Goal: Task Accomplishment & Management: Contribute content

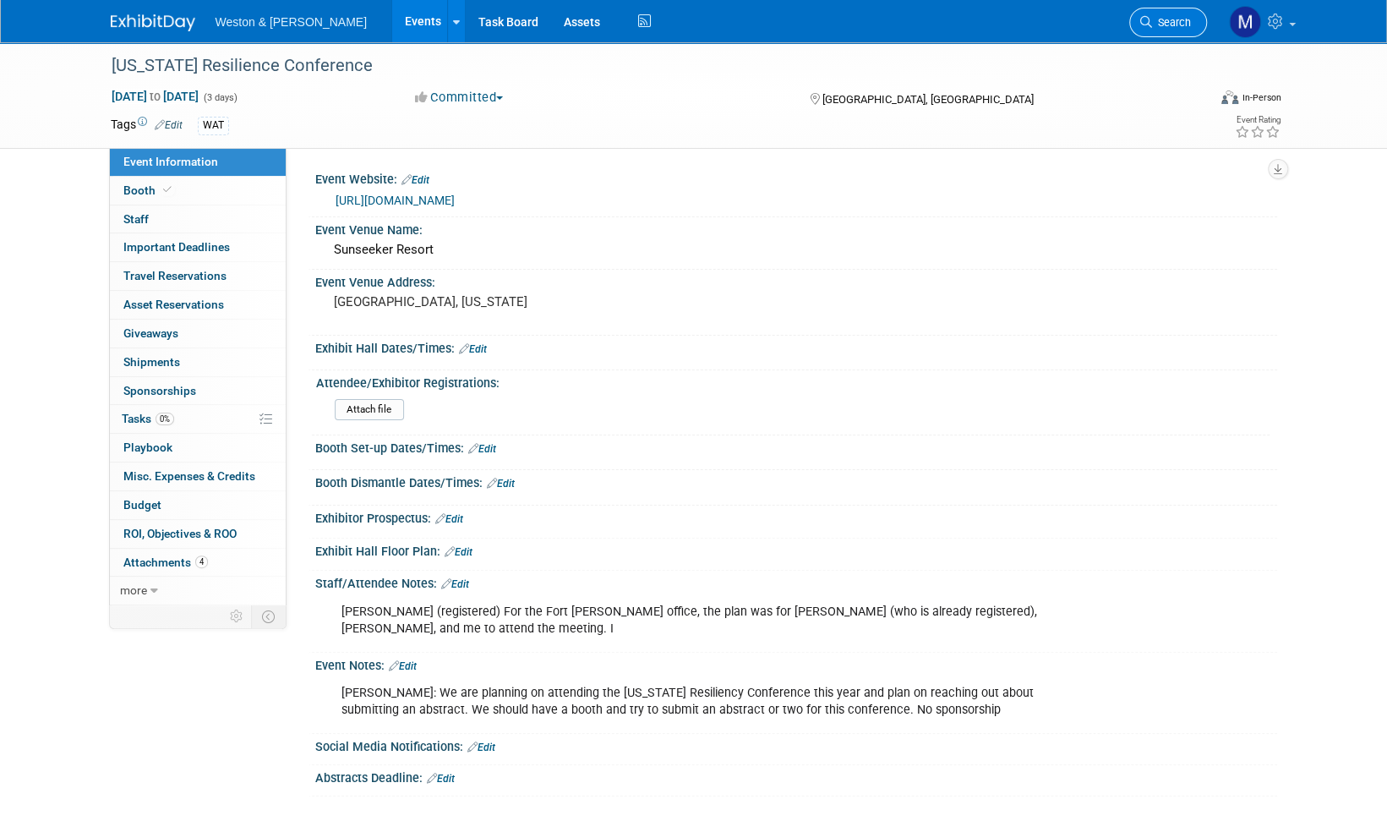
click at [1188, 25] on span "Search" at bounding box center [1171, 22] width 39 height 13
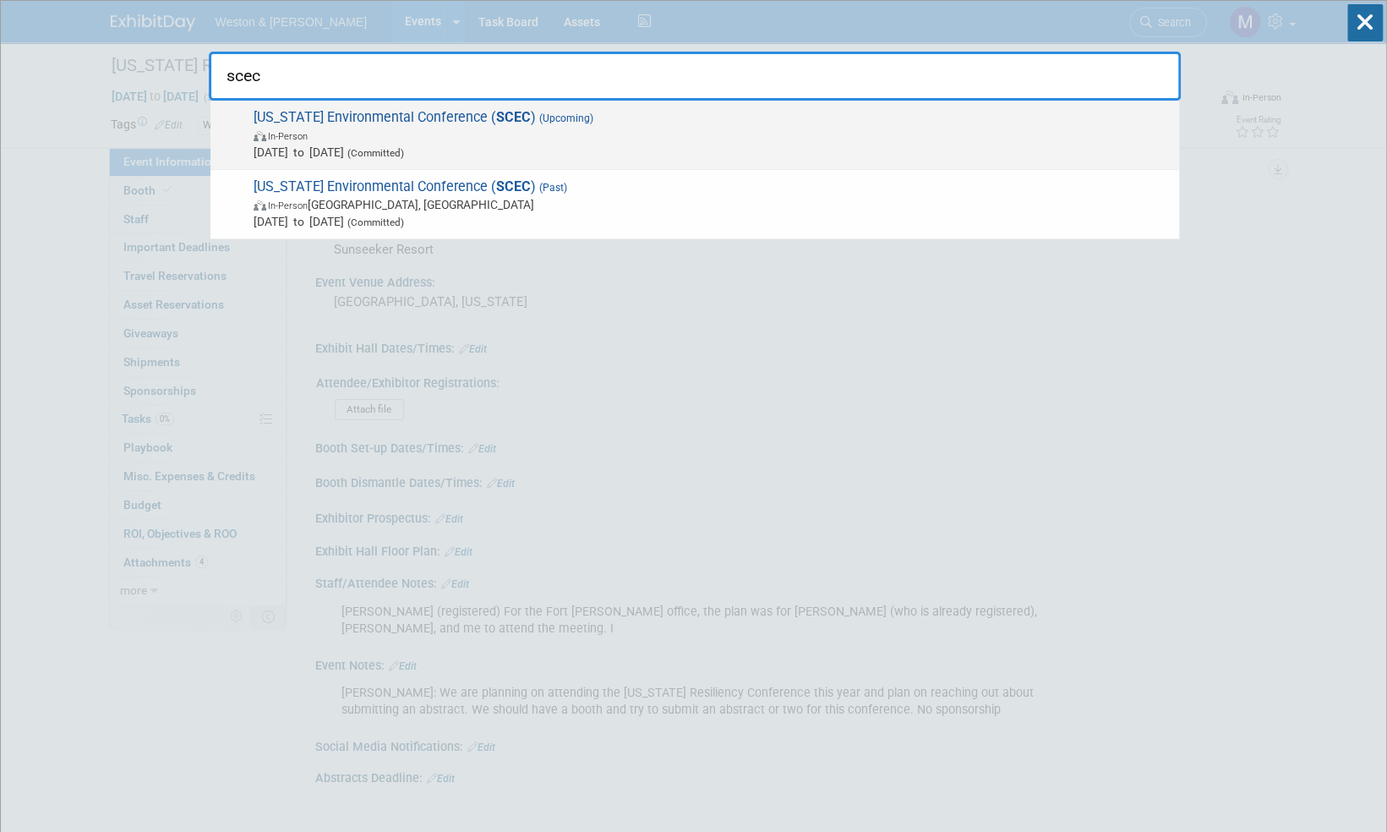
type input "scec"
click at [531, 118] on strong "SCEC" at bounding box center [513, 117] width 35 height 16
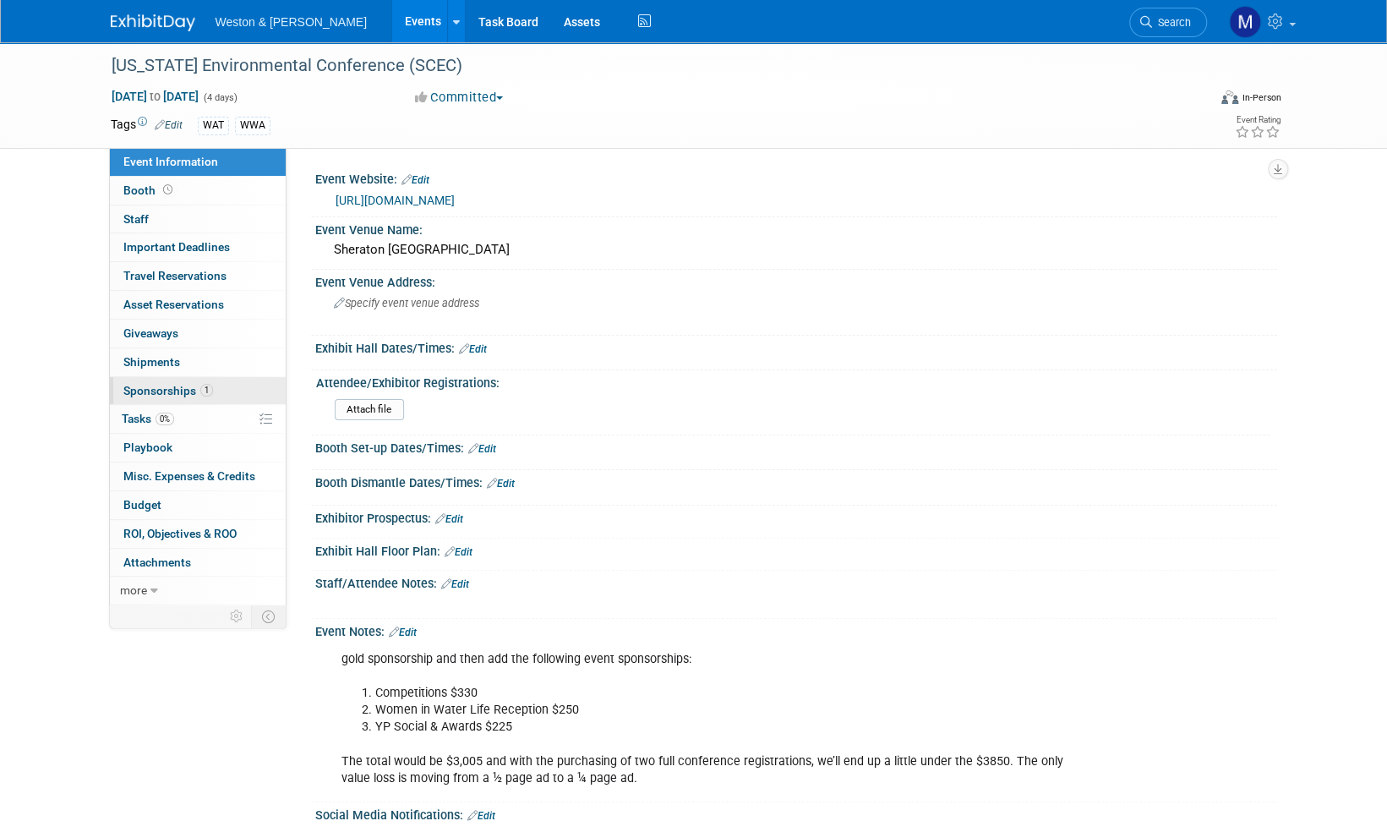
click at [173, 390] on span "Sponsorships 1" at bounding box center [168, 391] width 90 height 14
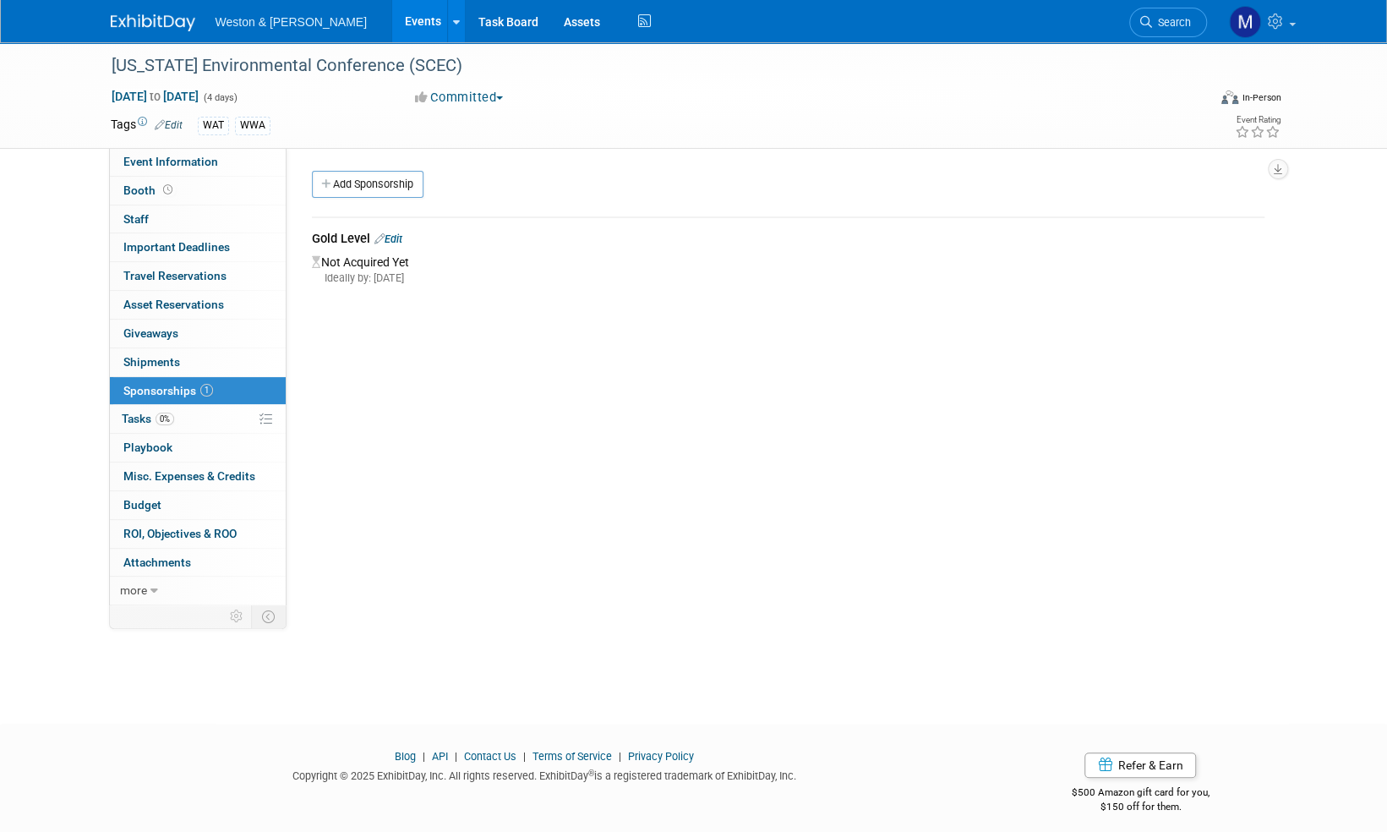
click at [401, 240] on link "Edit" at bounding box center [388, 238] width 28 height 13
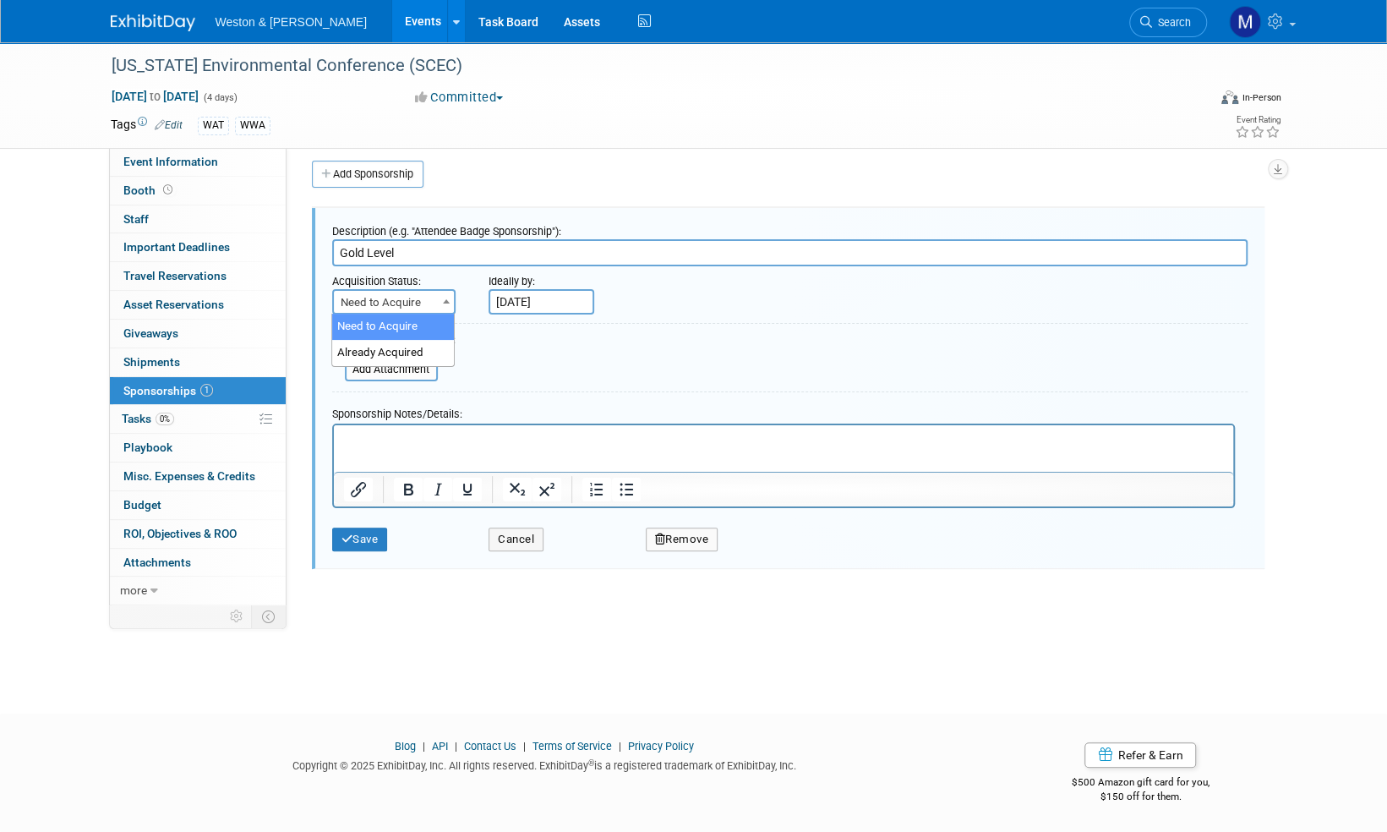
click at [450, 299] on span at bounding box center [446, 301] width 17 height 22
select select "2"
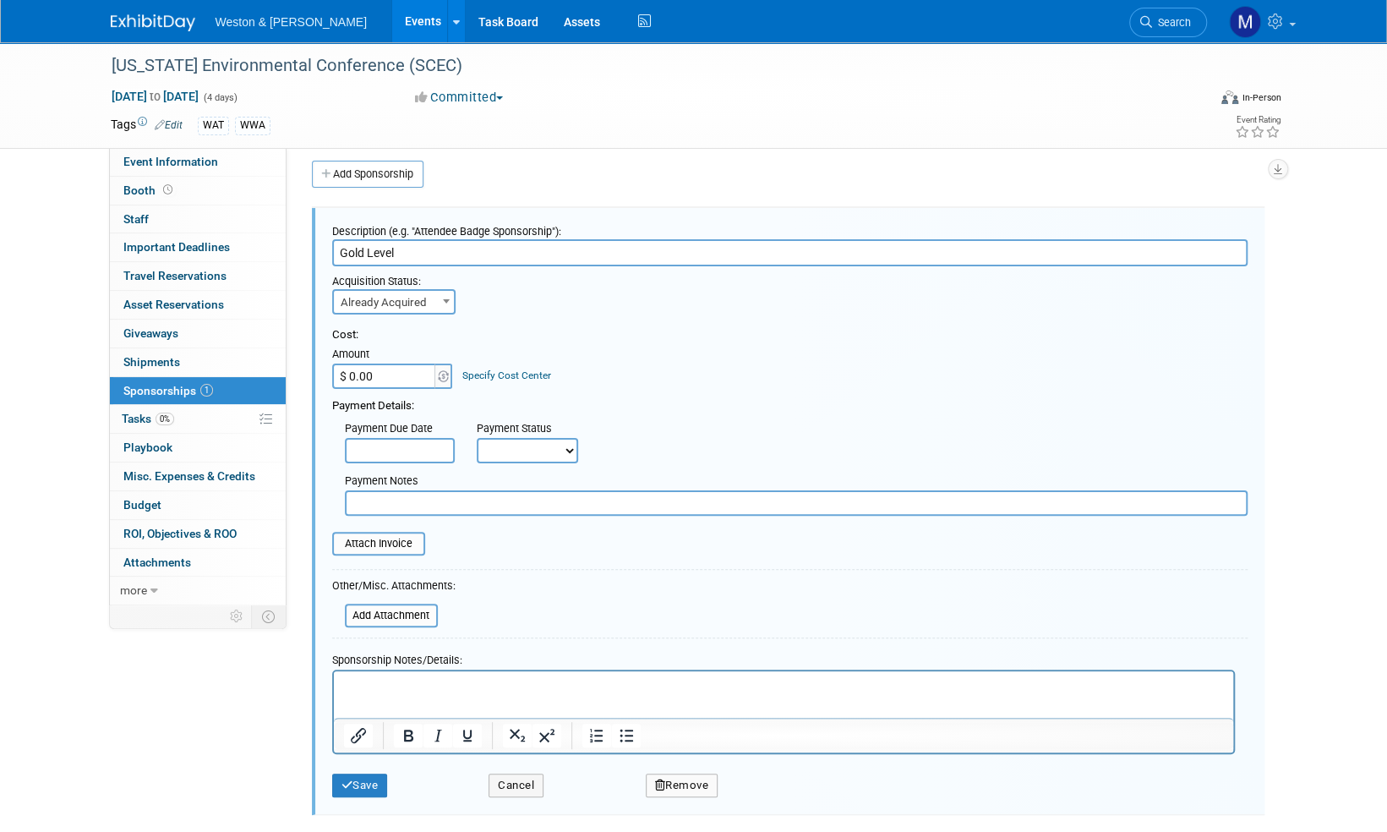
click at [571, 451] on select "Not Paid Yet Partially Paid Paid in Full" at bounding box center [527, 450] width 101 height 25
select select "1"
click at [477, 438] on select "Not Paid Yet Partially Paid Paid in Full" at bounding box center [527, 450] width 101 height 25
click at [384, 374] on input "$ 0.00" at bounding box center [385, 375] width 106 height 25
type input "$ 3,275.00"
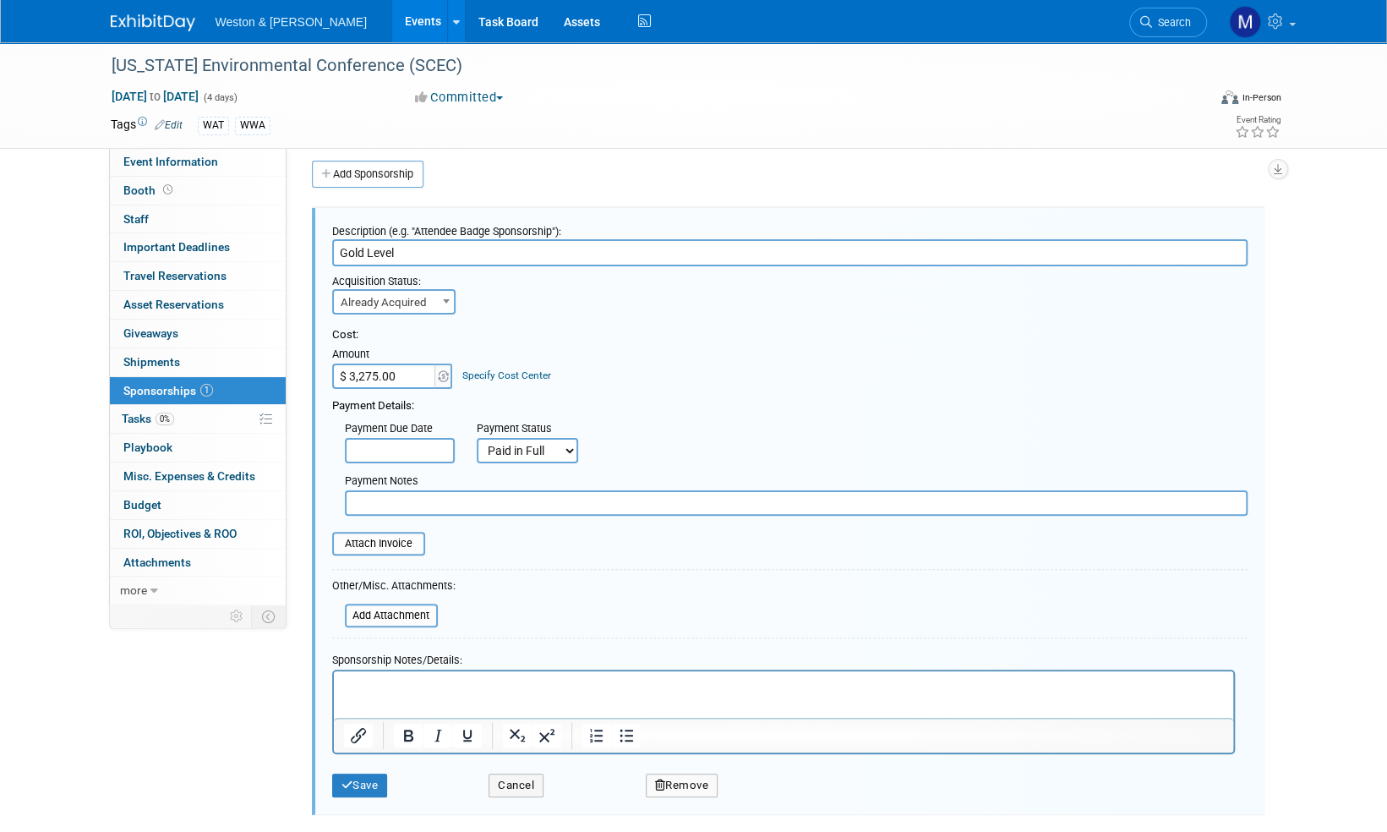
click at [647, 401] on div "Payment Details:" at bounding box center [789, 401] width 915 height 25
click at [370, 504] on input "text" at bounding box center [796, 502] width 903 height 25
paste input "SCAWWA Luncheon and Business Meeting Sponsor"
paste input "Opening Session Sponsor"
paste input "Women in Water Life Reception Sponsor"
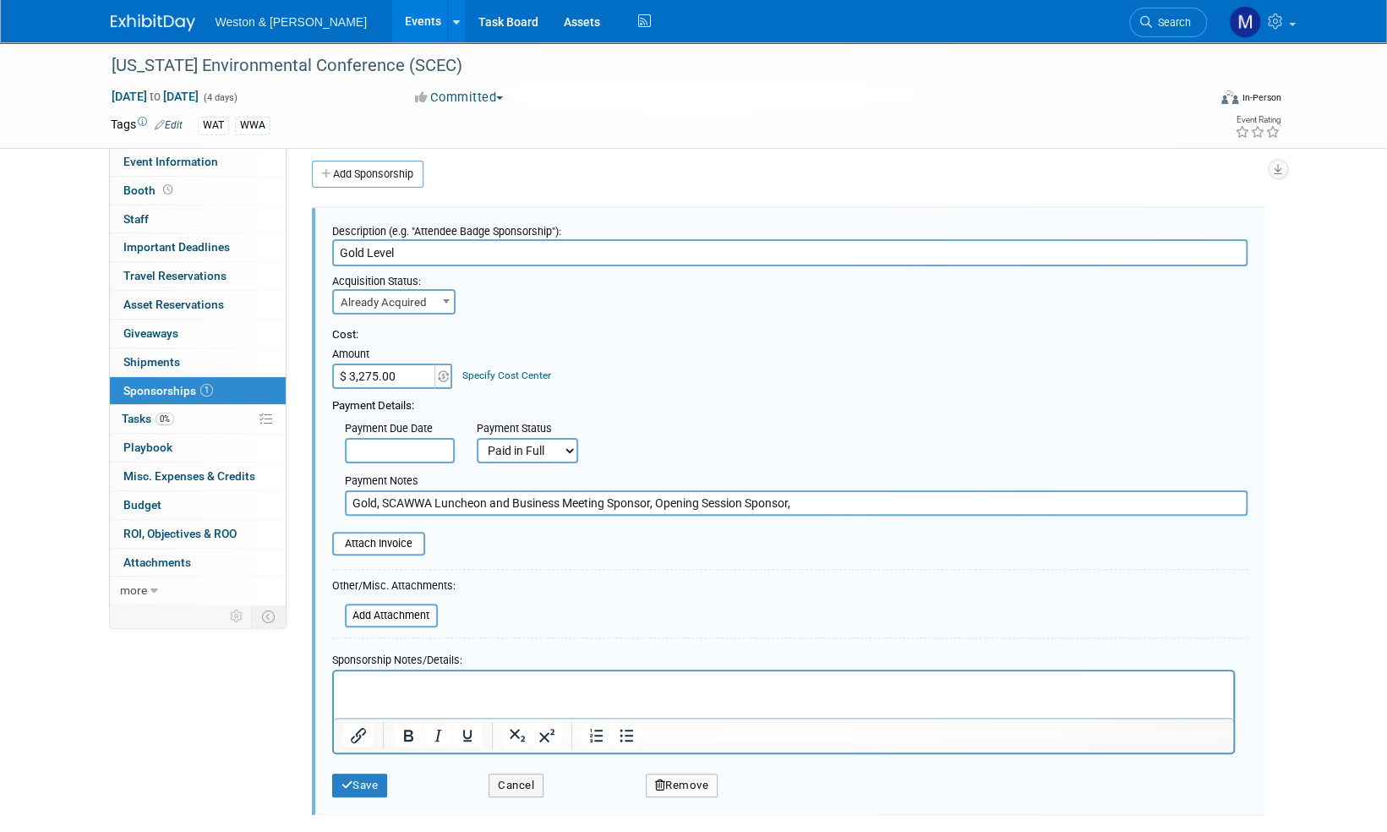
type input "Gold, SCAWWA Luncheon and Business Meeting Sponsor, Opening Session Sponsor, Wo…"
drag, startPoint x: 1029, startPoint y: 500, endPoint x: 319, endPoint y: 445, distance: 712.1
click at [332, 445] on div "Cost: Amount $ 3,275.00 Specify Cost Center Cost Center -- Not Specified --" at bounding box center [789, 414] width 915 height 201
click at [367, 675] on html at bounding box center [782, 682] width 899 height 24
drag, startPoint x: 367, startPoint y: 675, endPoint x: 362, endPoint y: 687, distance: 12.9
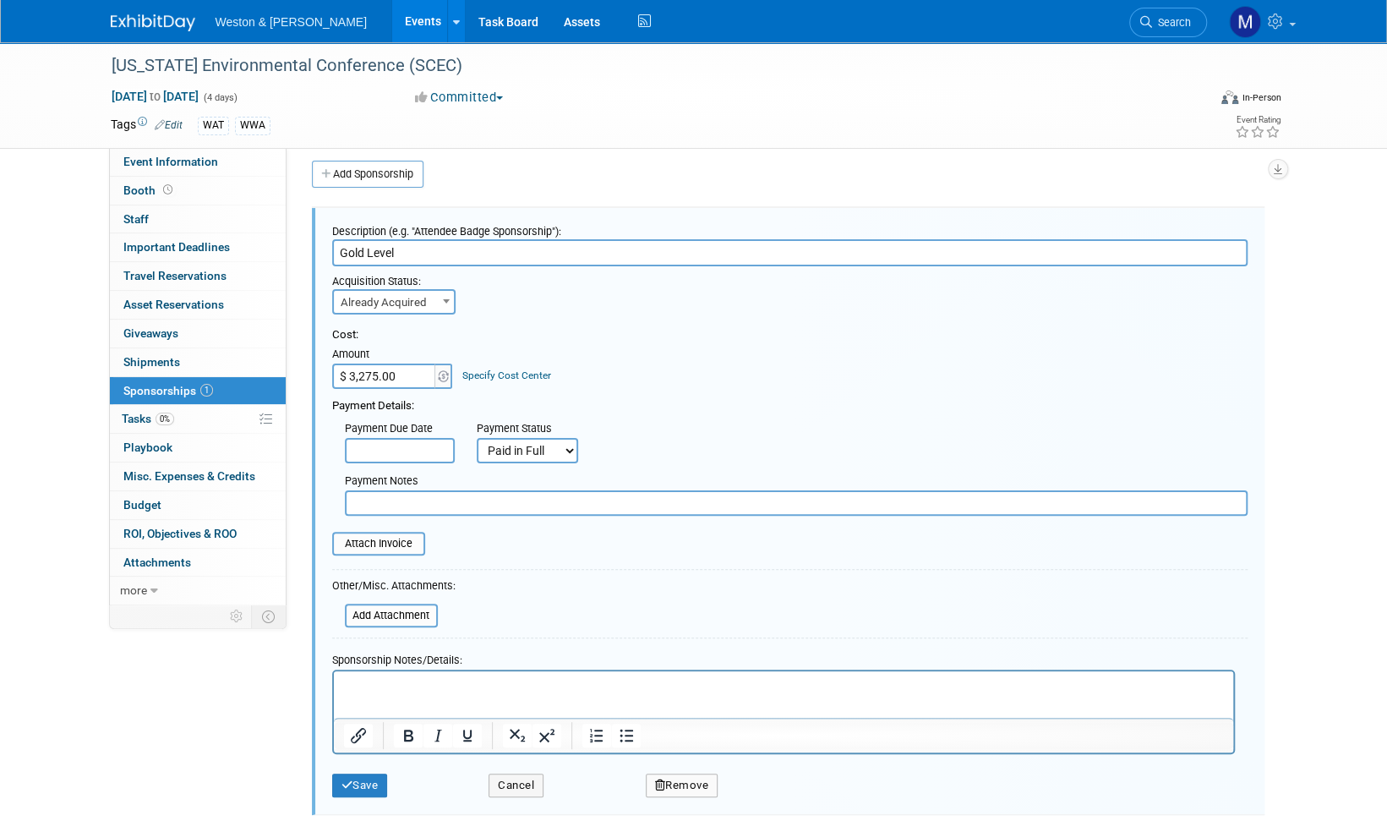
click at [362, 687] on p "Rich Text Area. Press ALT-0 for help." at bounding box center [783, 685] width 880 height 17
drag, startPoint x: 371, startPoint y: 675, endPoint x: 366, endPoint y: 686, distance: 11.3
click at [367, 686] on p "Rich Text Area. Press ALT-0 for help." at bounding box center [783, 685] width 880 height 17
paste body "Rich Text Area. Press ALT-0 for help."
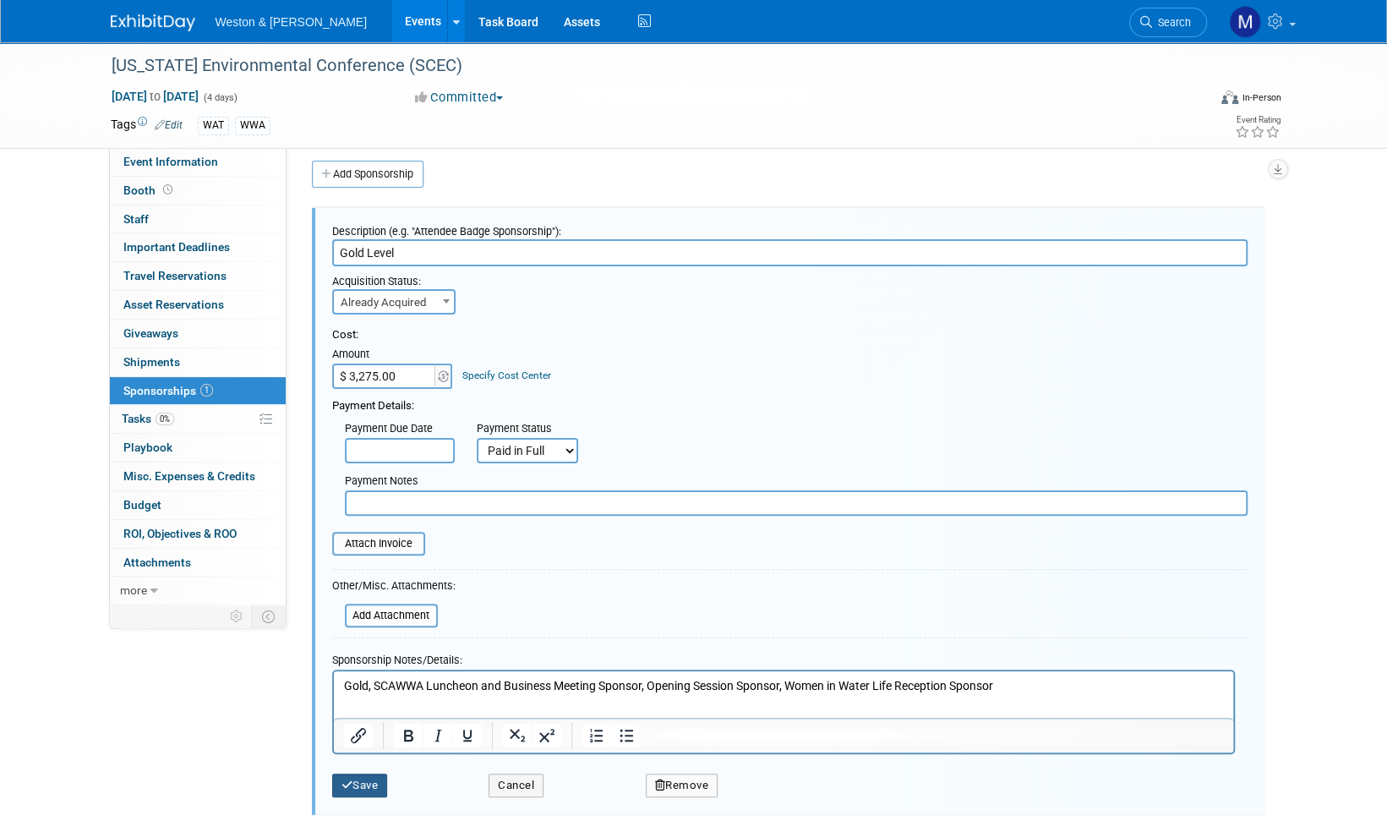
click at [373, 786] on button "Save" at bounding box center [360, 785] width 56 height 24
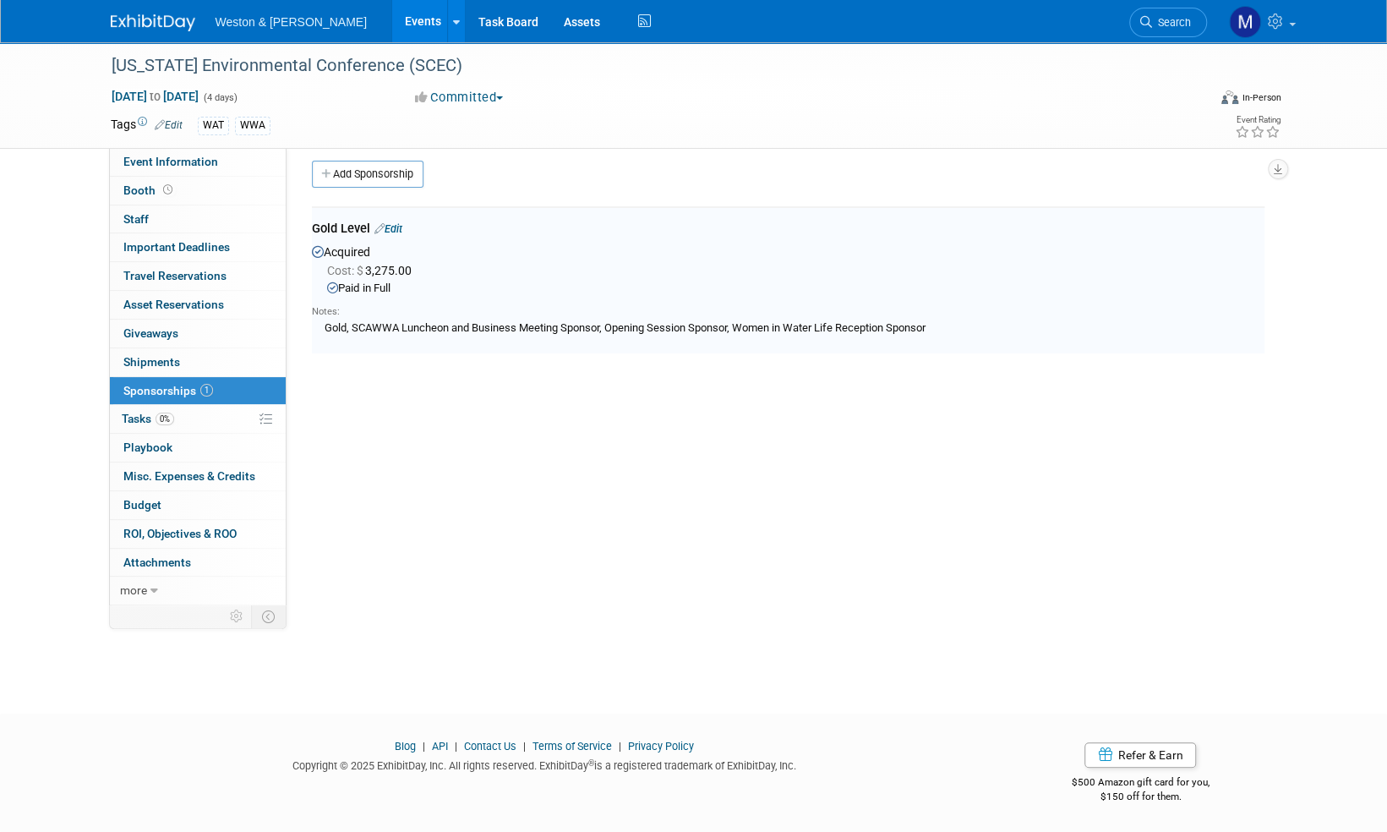
click at [405, 220] on div "Gold Level Edit" at bounding box center [788, 230] width 953 height 21
click at [397, 227] on link "Edit" at bounding box center [388, 228] width 28 height 13
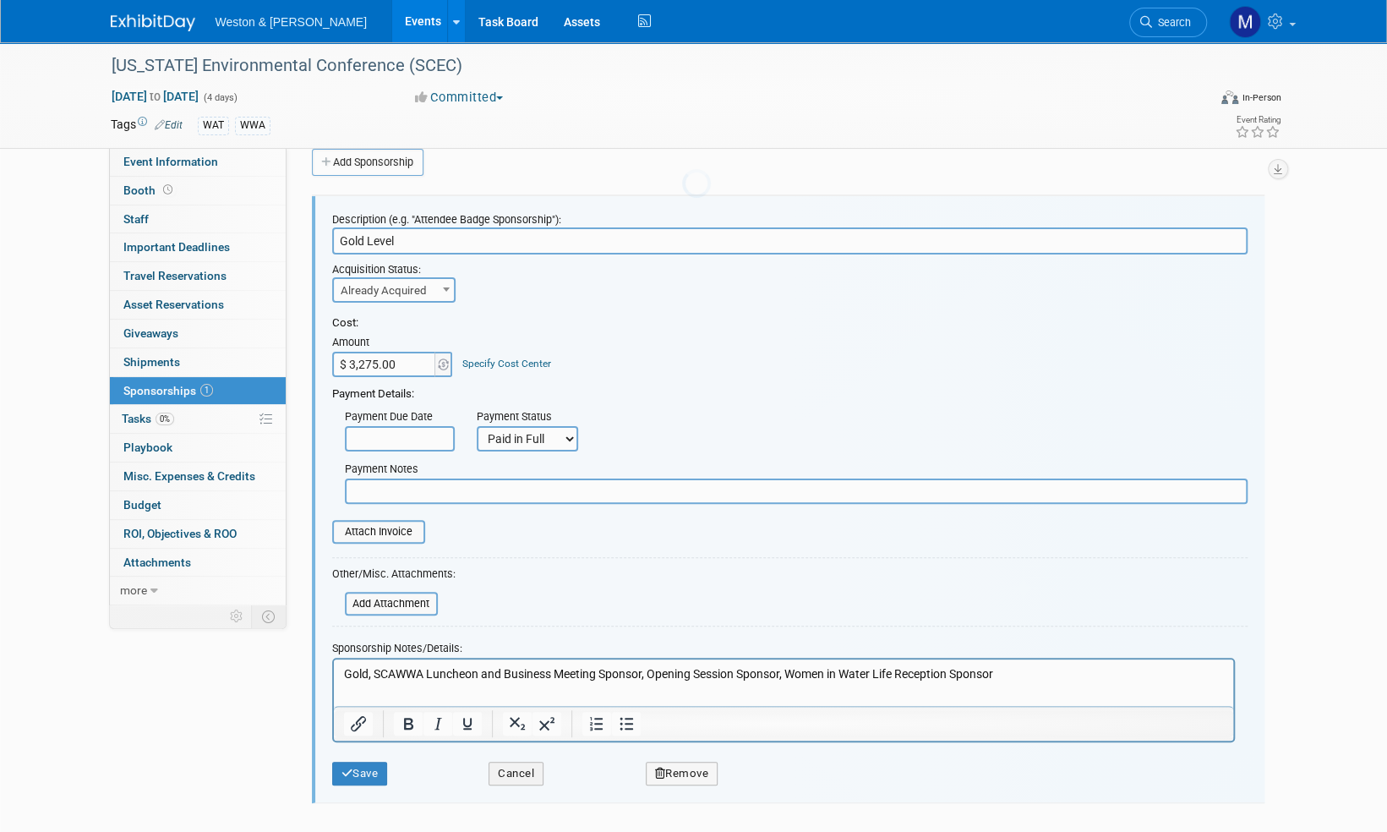
scroll to position [25, 0]
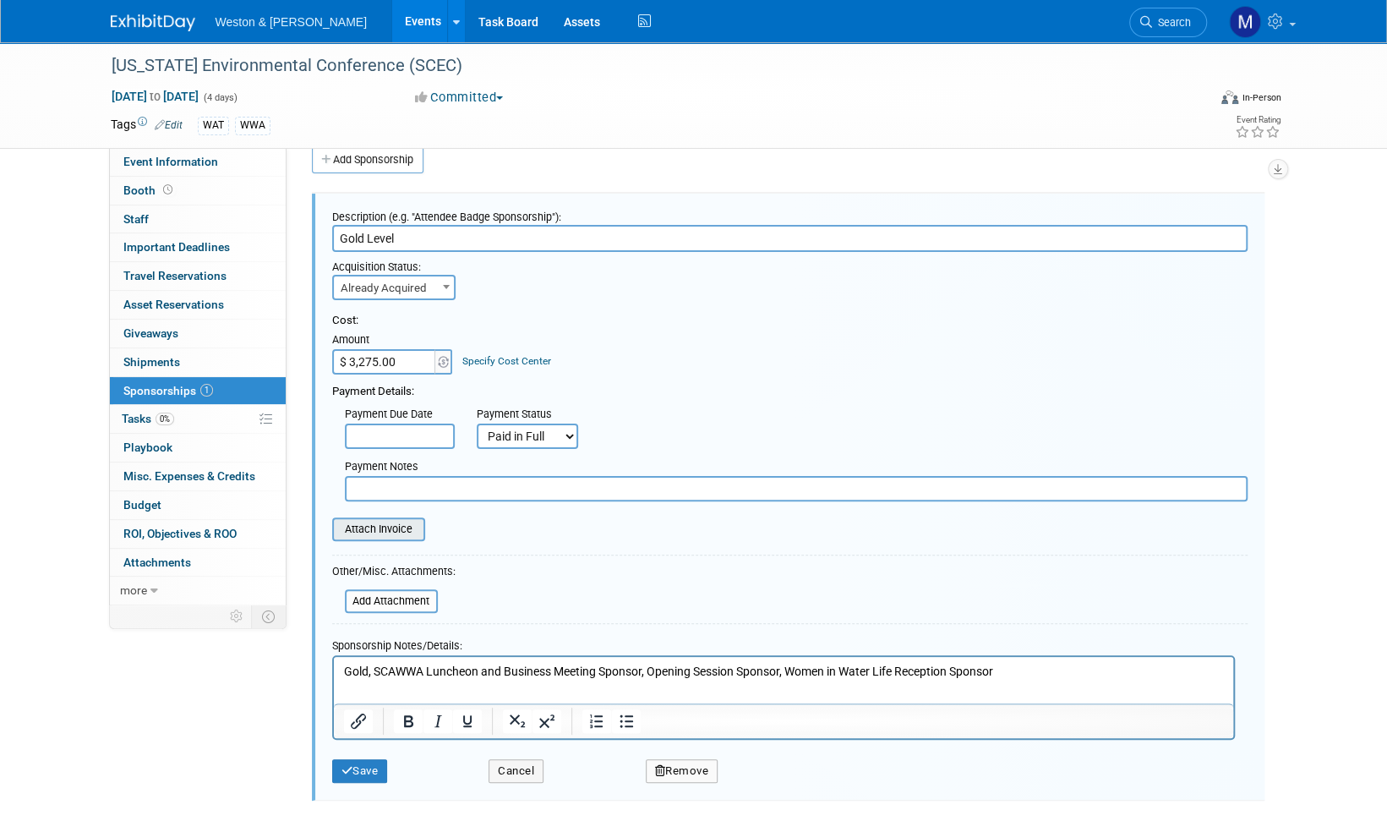
click at [382, 528] on input "file" at bounding box center [322, 529] width 201 height 20
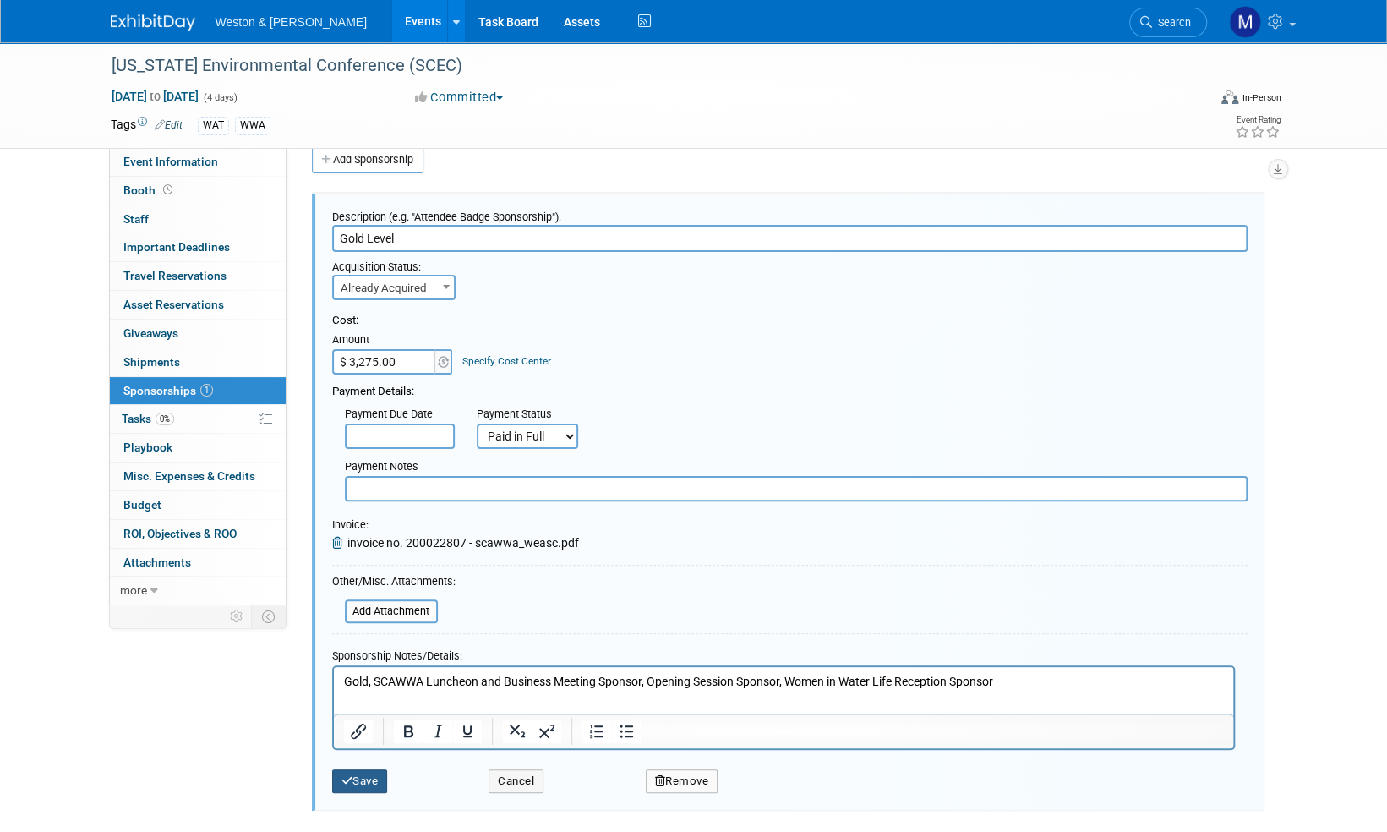
click at [374, 779] on button "Save" at bounding box center [360, 781] width 56 height 24
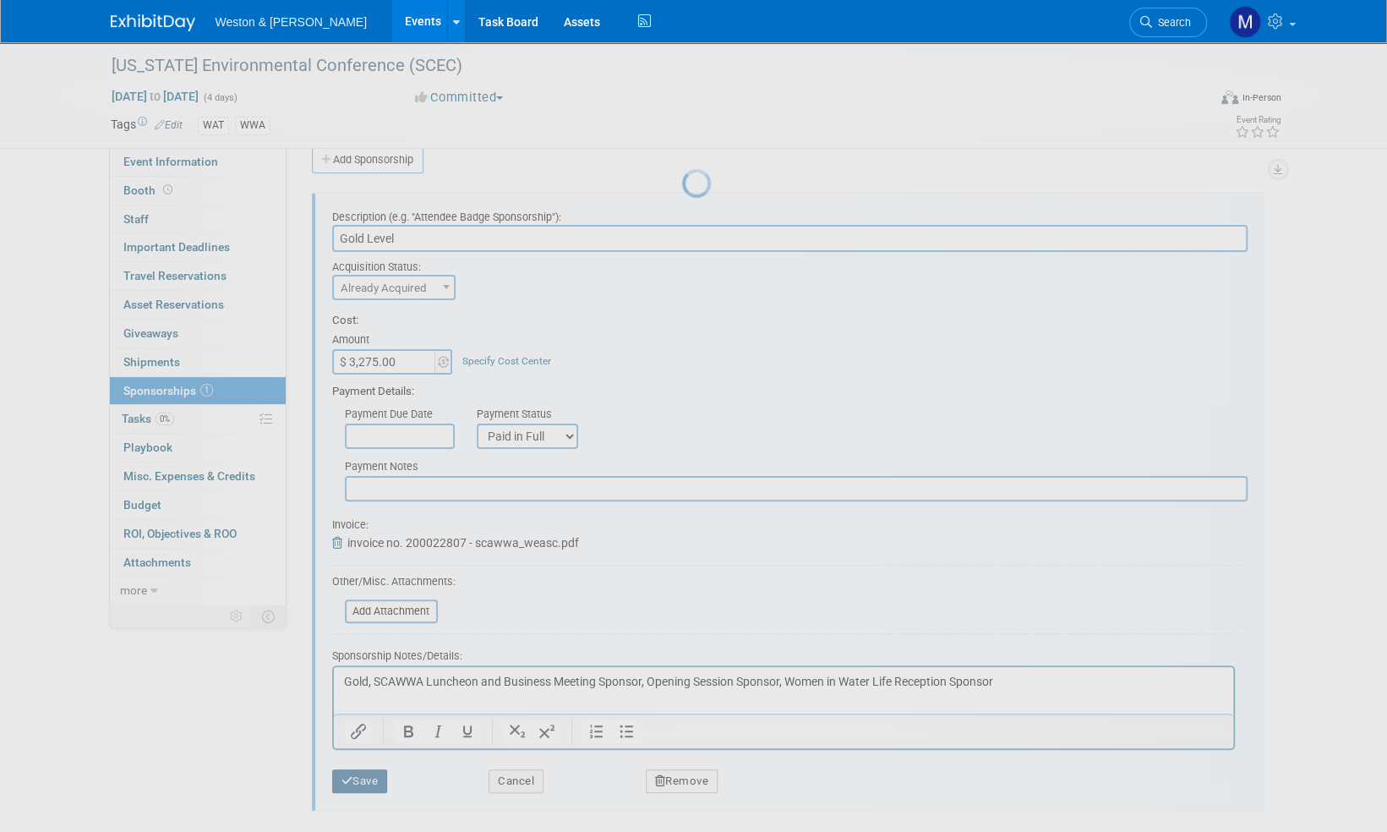
scroll to position [10, 0]
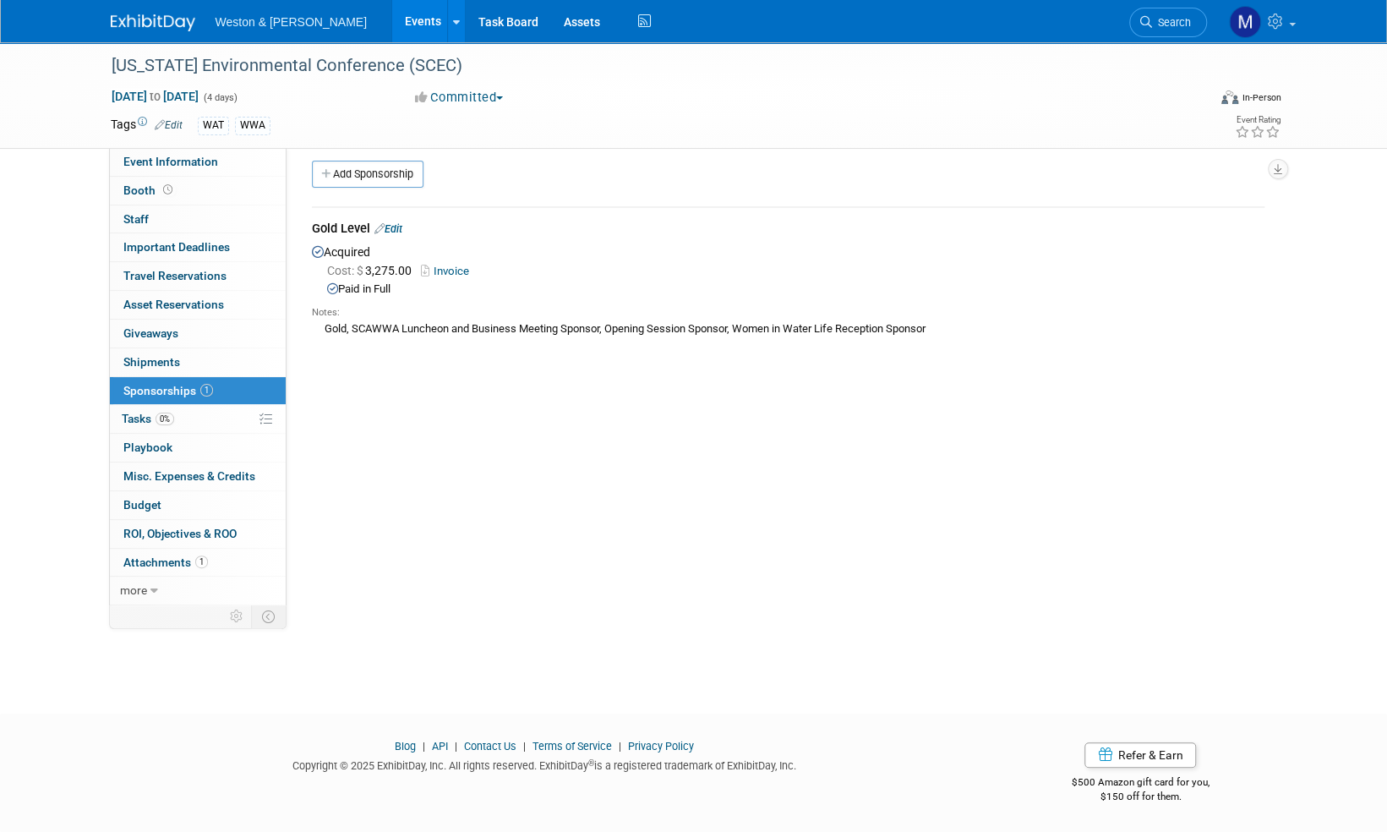
click at [152, 20] on img at bounding box center [153, 22] width 85 height 17
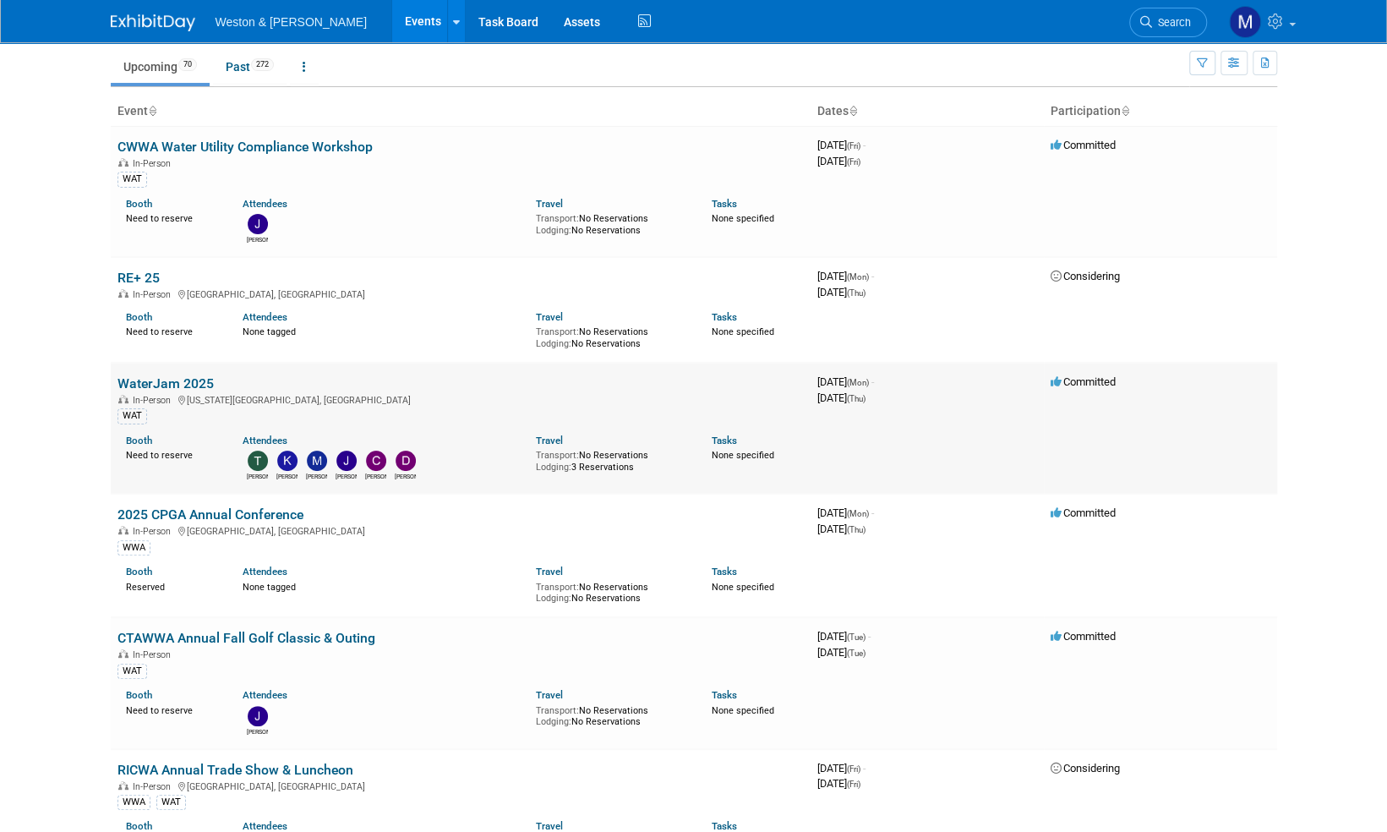
scroll to position [85, 0]
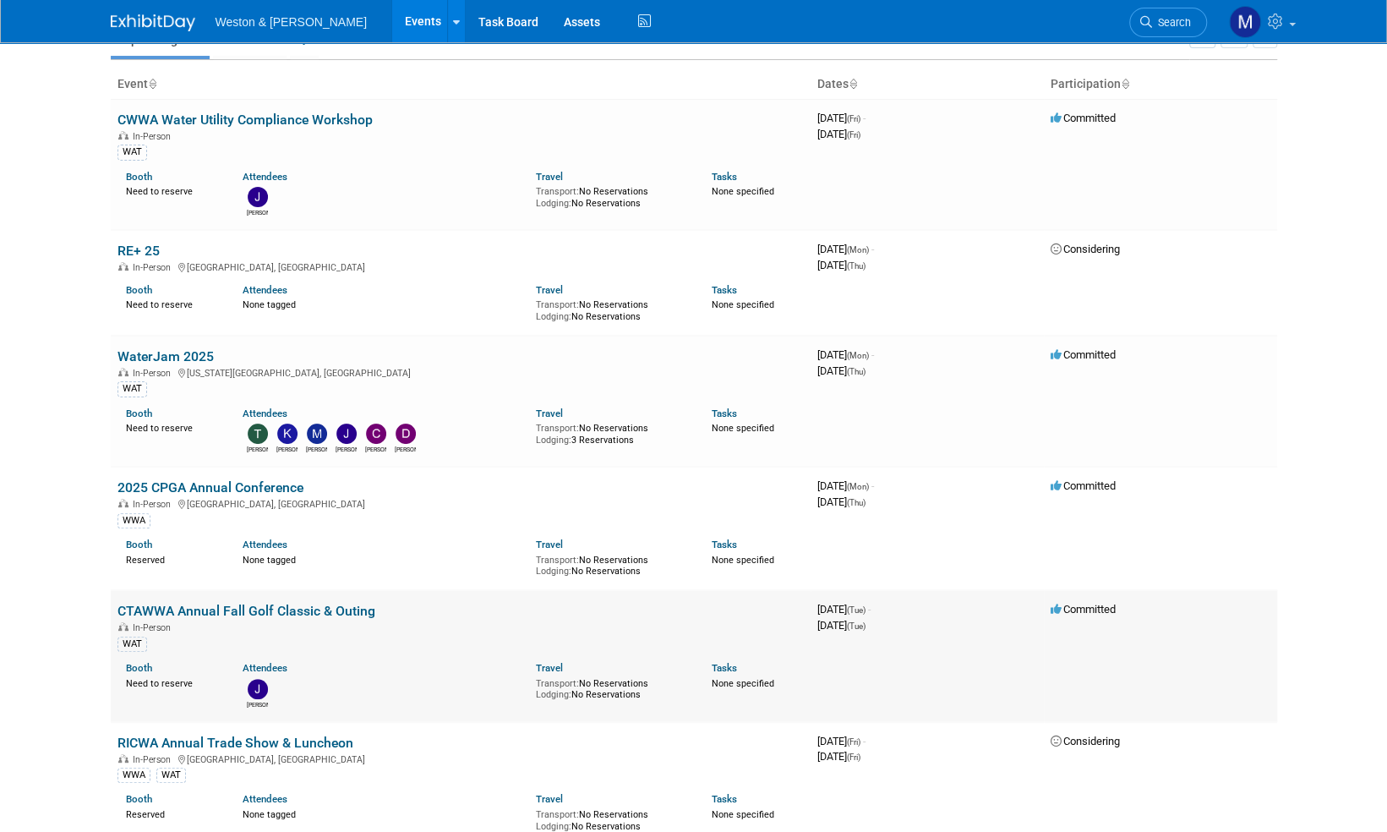
click at [265, 605] on link "CTAWWA Annual Fall Golf Classic & Outing" at bounding box center [246, 611] width 258 height 16
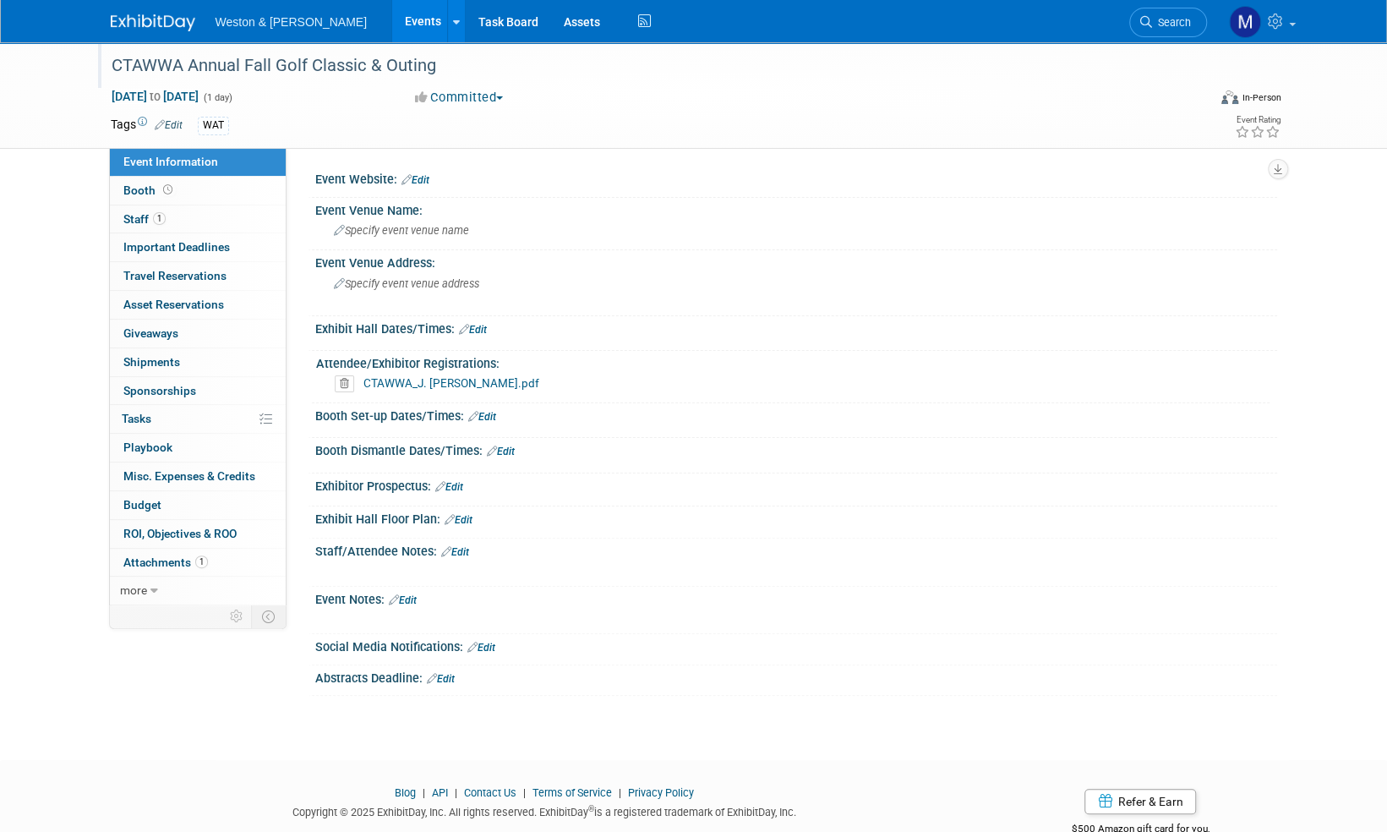
drag, startPoint x: 363, startPoint y: 66, endPoint x: 103, endPoint y: 64, distance: 260.4
click at [103, 64] on div "CTAWWA Annual Fall Golf Classic & Outing" at bounding box center [646, 65] width 1096 height 46
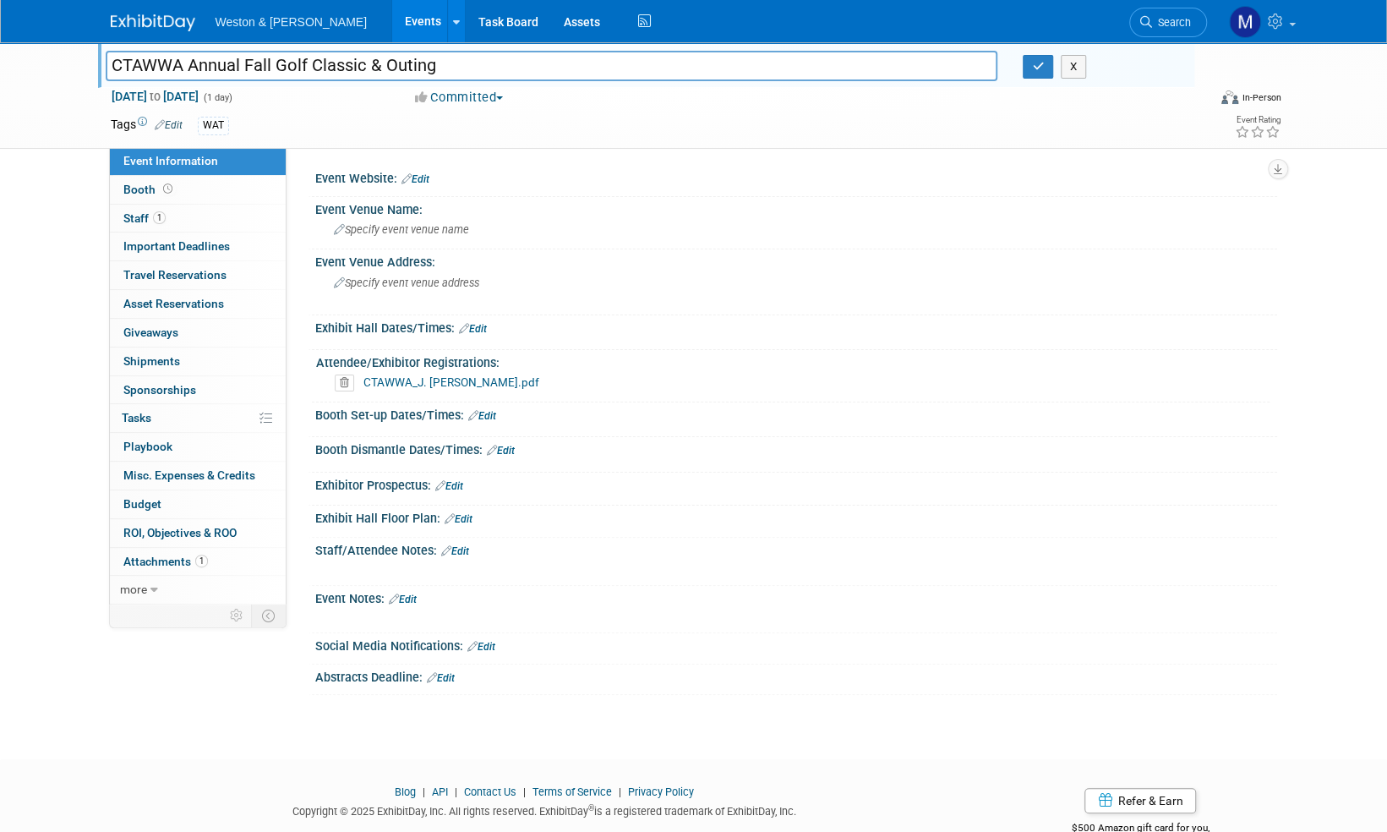
drag, startPoint x: 367, startPoint y: 69, endPoint x: 97, endPoint y: 50, distance: 270.3
click at [98, 50] on div "CTAWWA Annual Fall Golf Classic & Outing CTAWWA Annual Fall Golf Classic & Outi…" at bounding box center [646, 65] width 1096 height 46
click at [147, 24] on img at bounding box center [153, 22] width 85 height 17
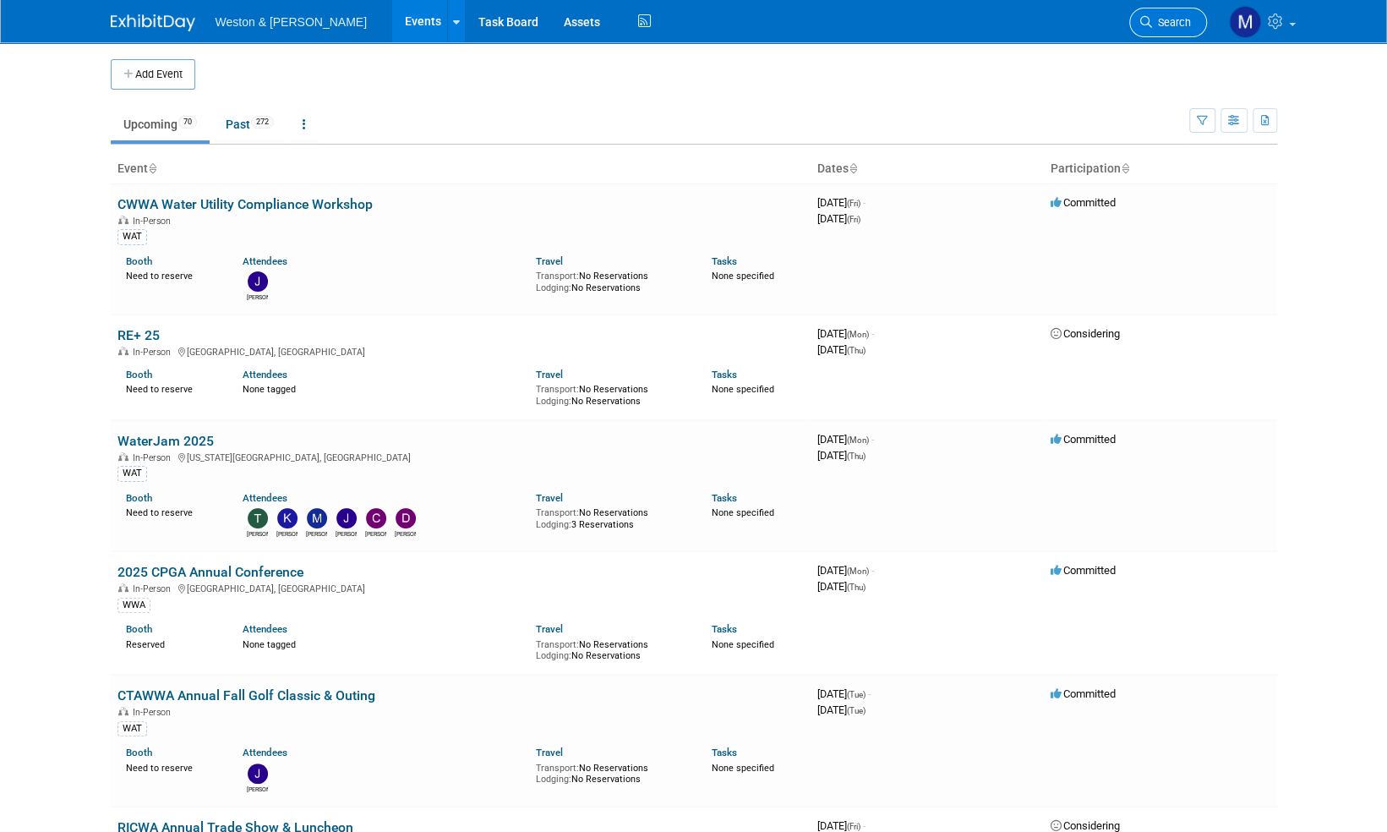
click at [1182, 25] on span "Search" at bounding box center [1171, 22] width 39 height 13
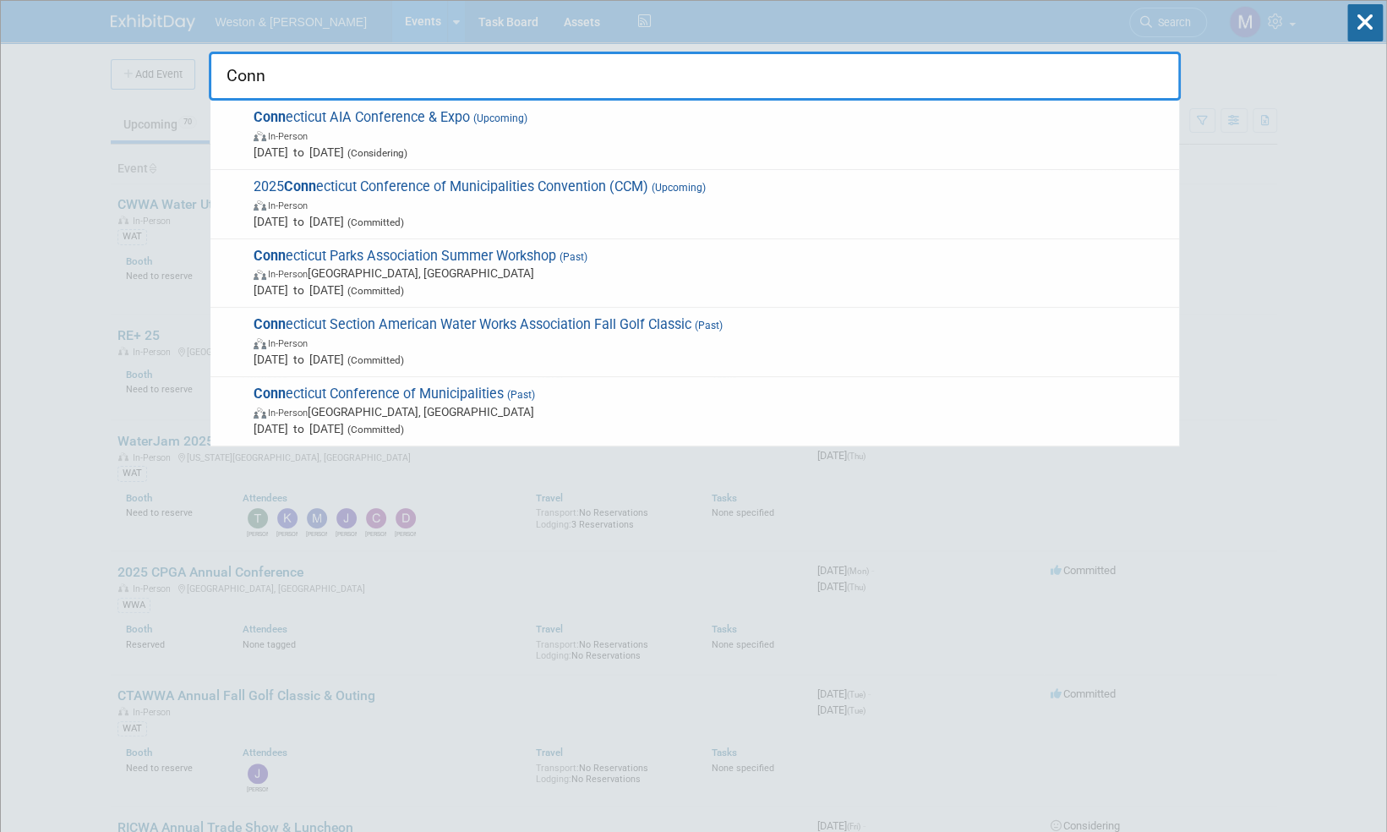
drag, startPoint x: 271, startPoint y: 74, endPoint x: 142, endPoint y: 50, distance: 131.6
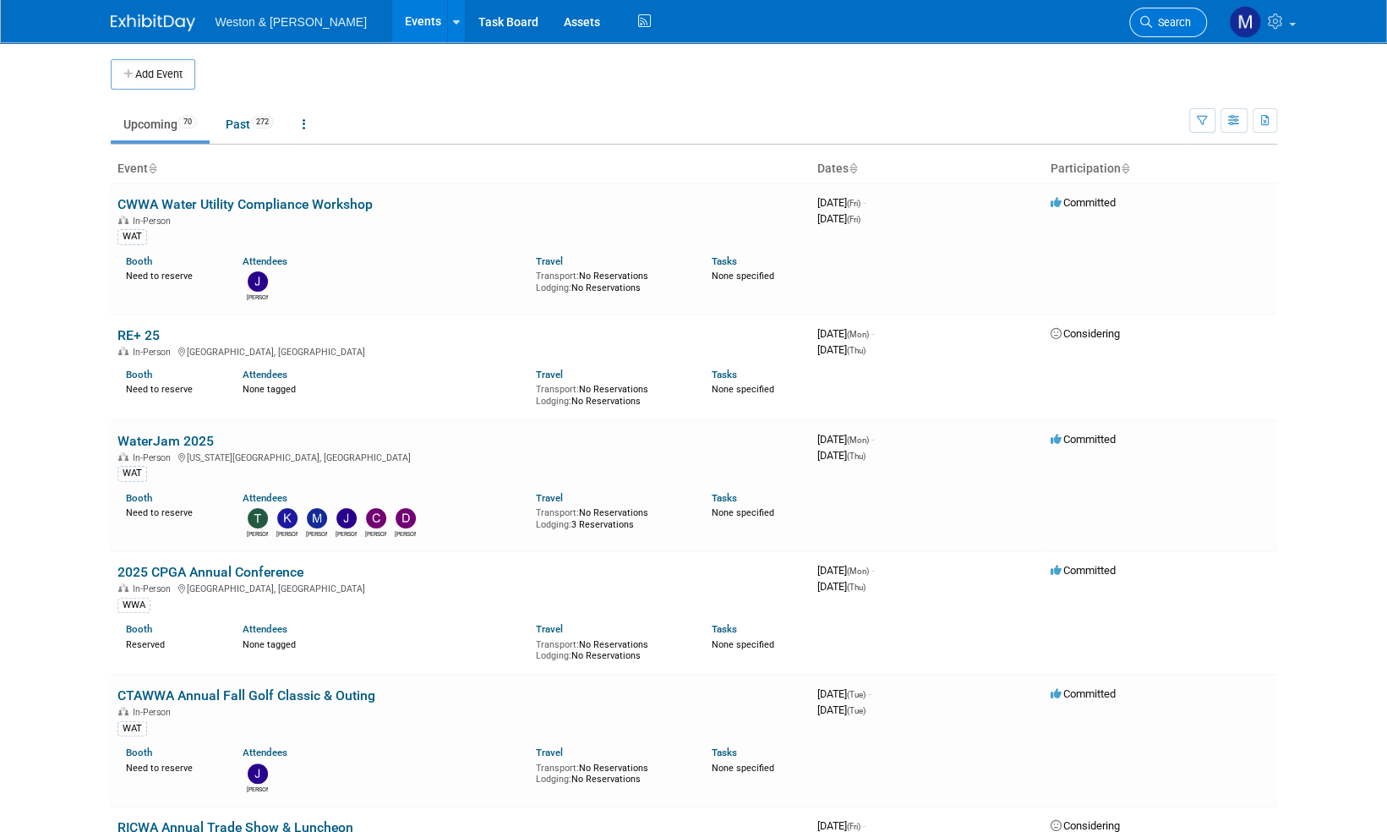
click at [1170, 20] on span "Search" at bounding box center [1171, 22] width 39 height 13
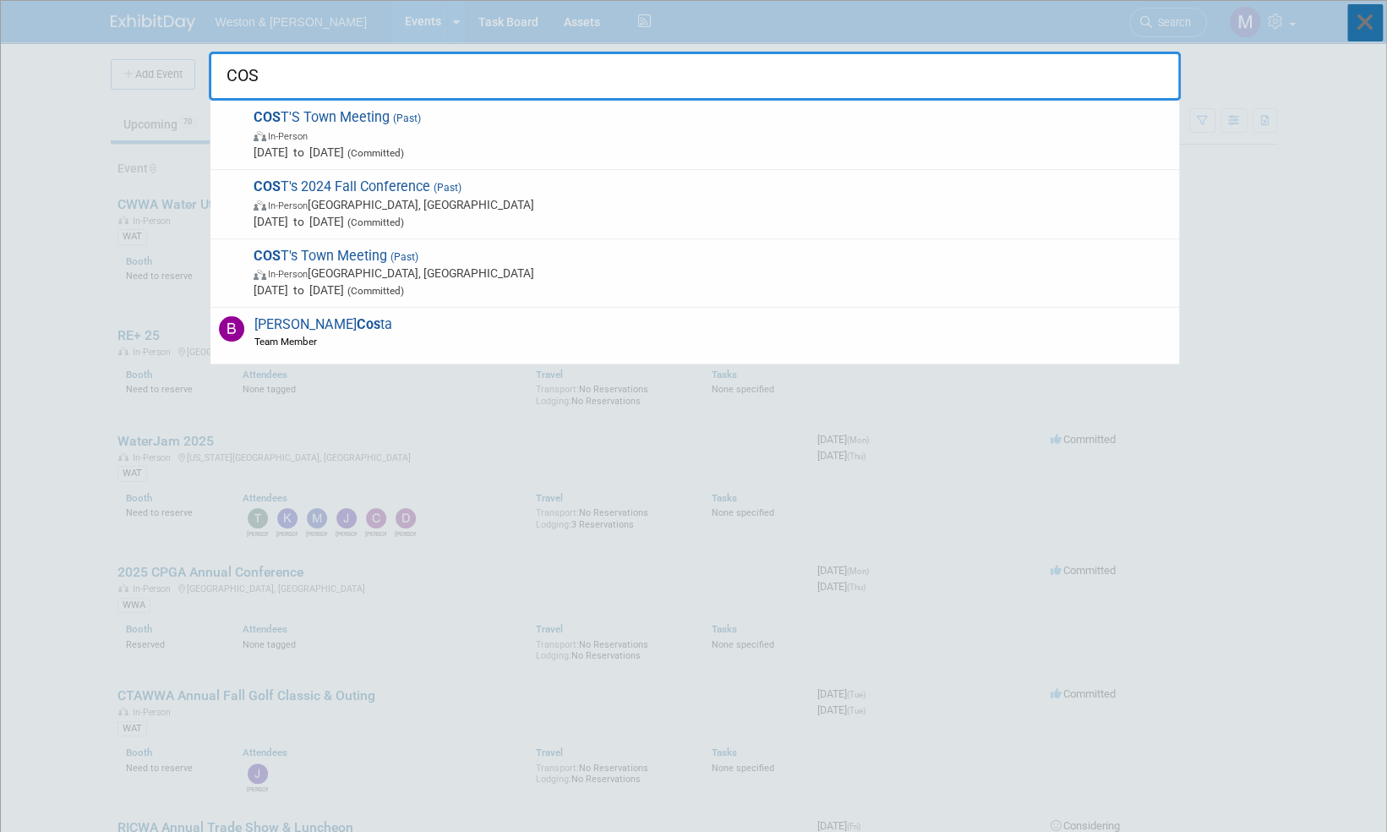
type input "COS"
click at [1366, 28] on icon at bounding box center [1365, 22] width 36 height 37
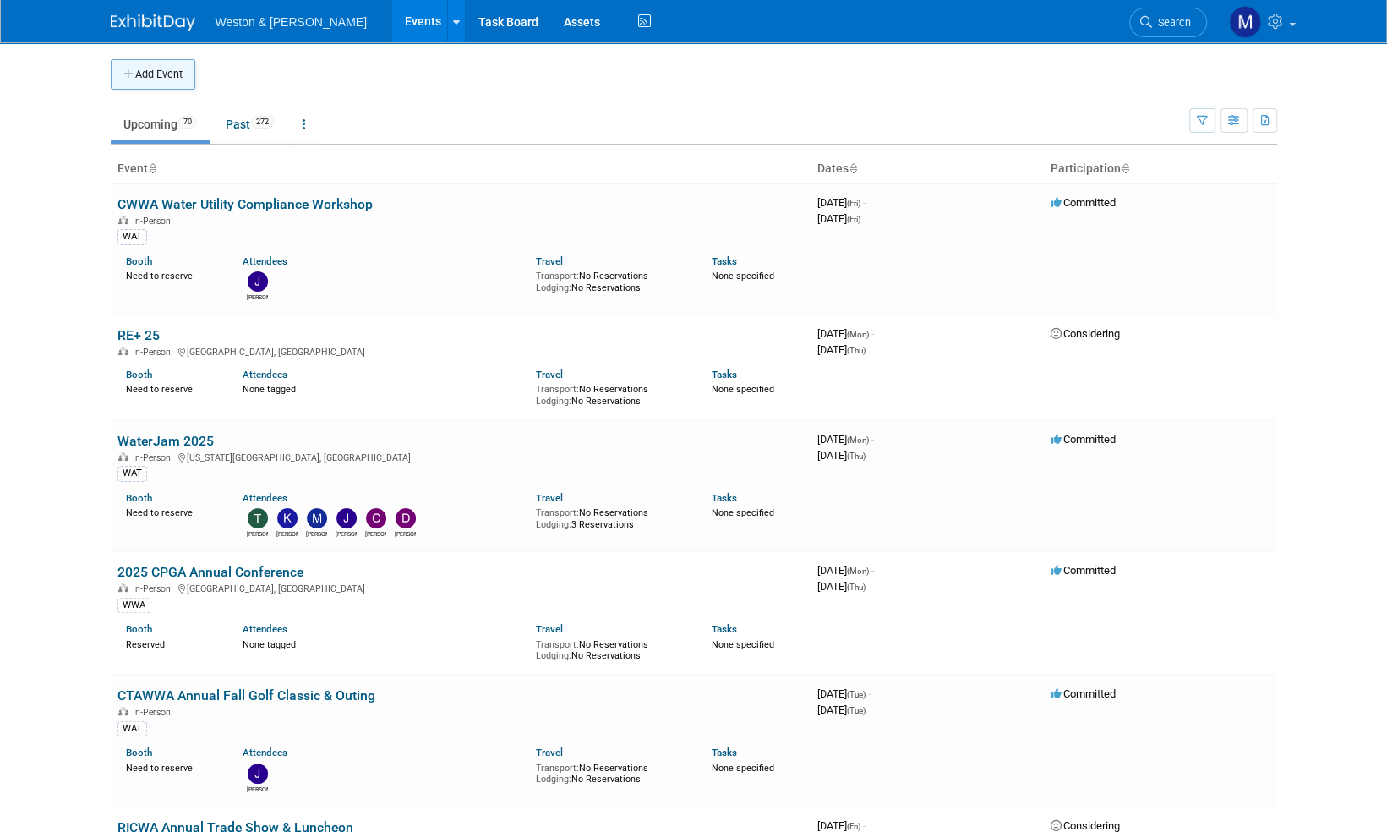
click at [169, 73] on button "Add Event" at bounding box center [153, 74] width 85 height 30
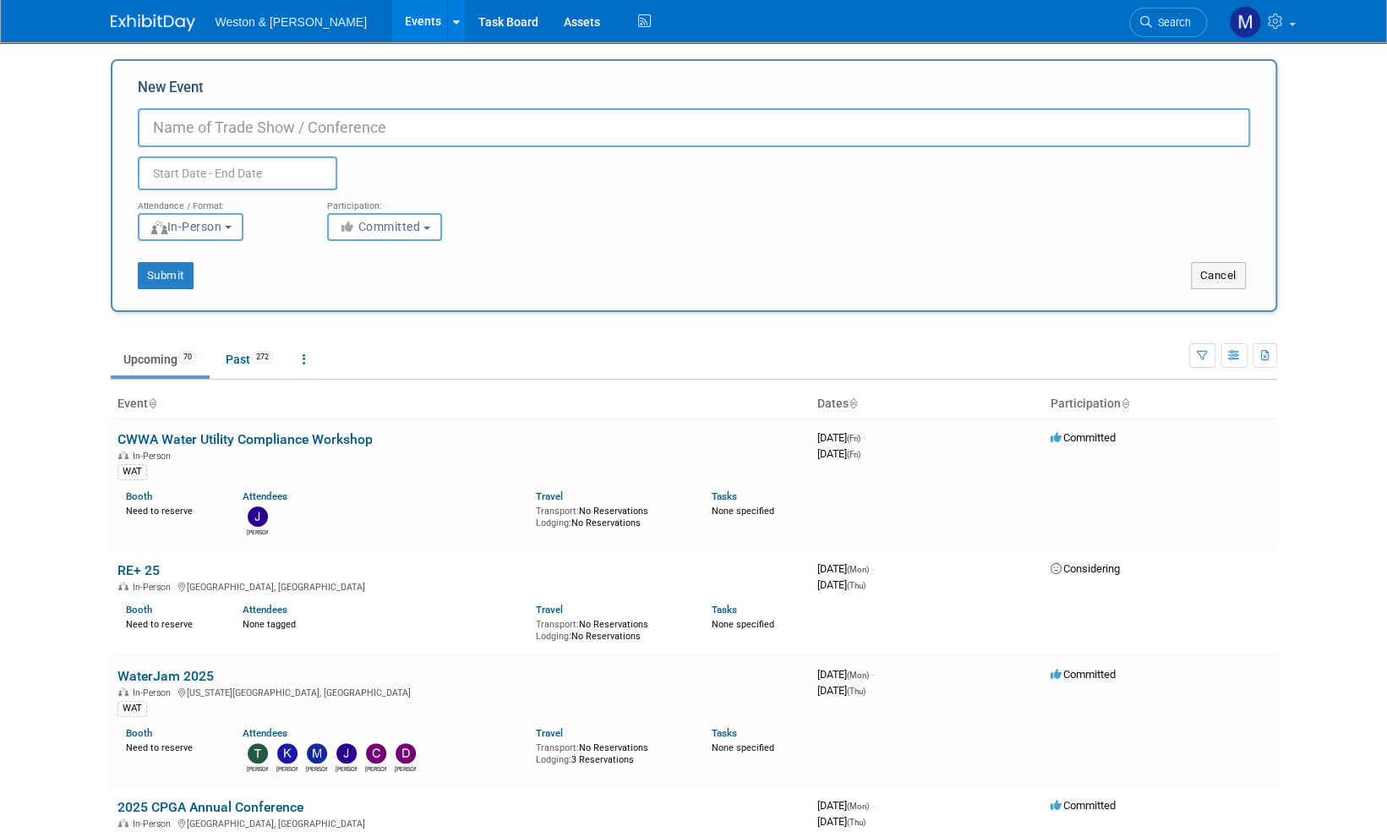
paste input "COST's Fall Conference 2025"
type input "COST's Fall Conference 2025"
click at [250, 172] on input "text" at bounding box center [237, 173] width 199 height 34
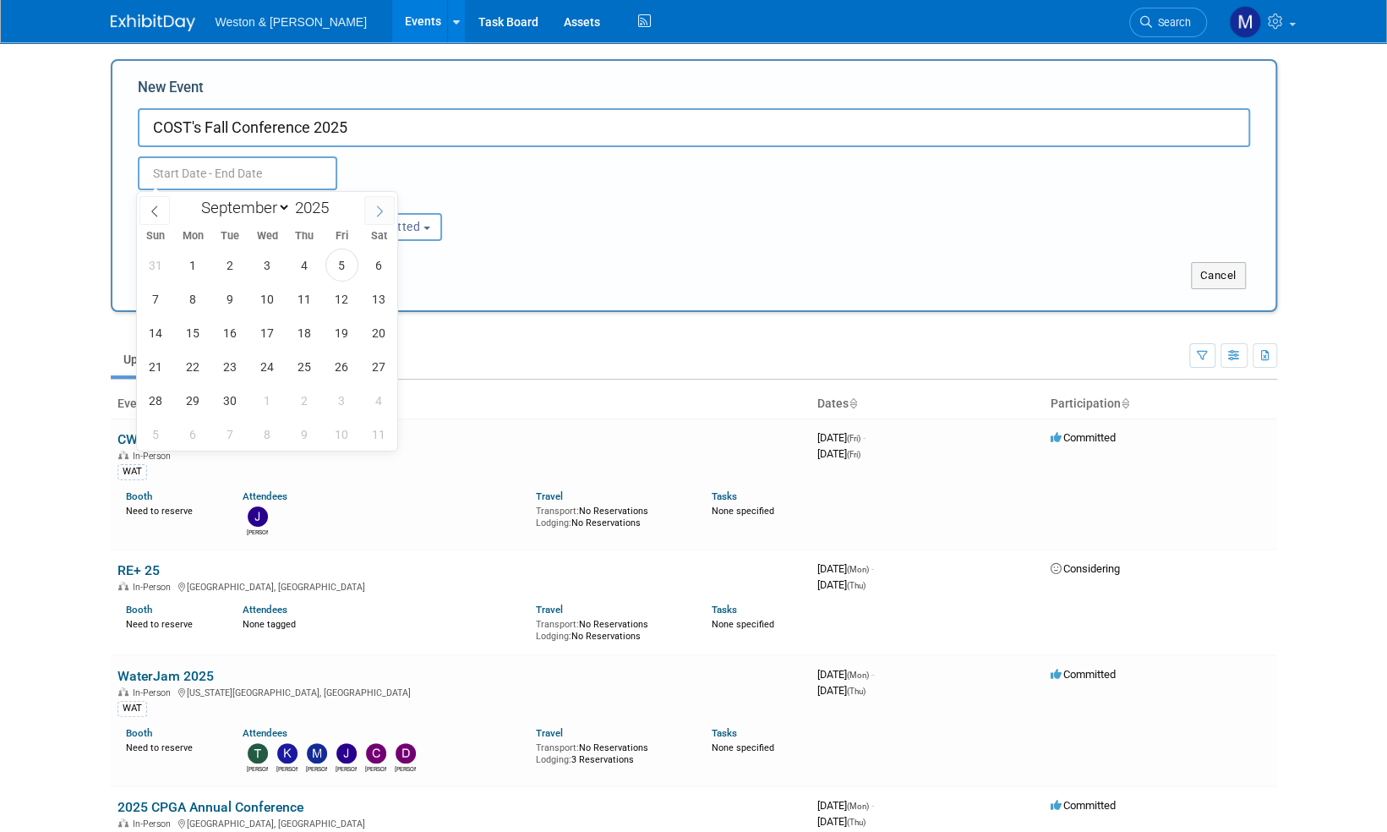
click at [379, 211] on icon at bounding box center [380, 211] width 12 height 12
select select "9"
click at [266, 362] on span "22" at bounding box center [267, 366] width 33 height 33
click at [267, 362] on span "22" at bounding box center [267, 366] width 33 height 33
type input "Oct 22, 2025 to Oct 22, 2025"
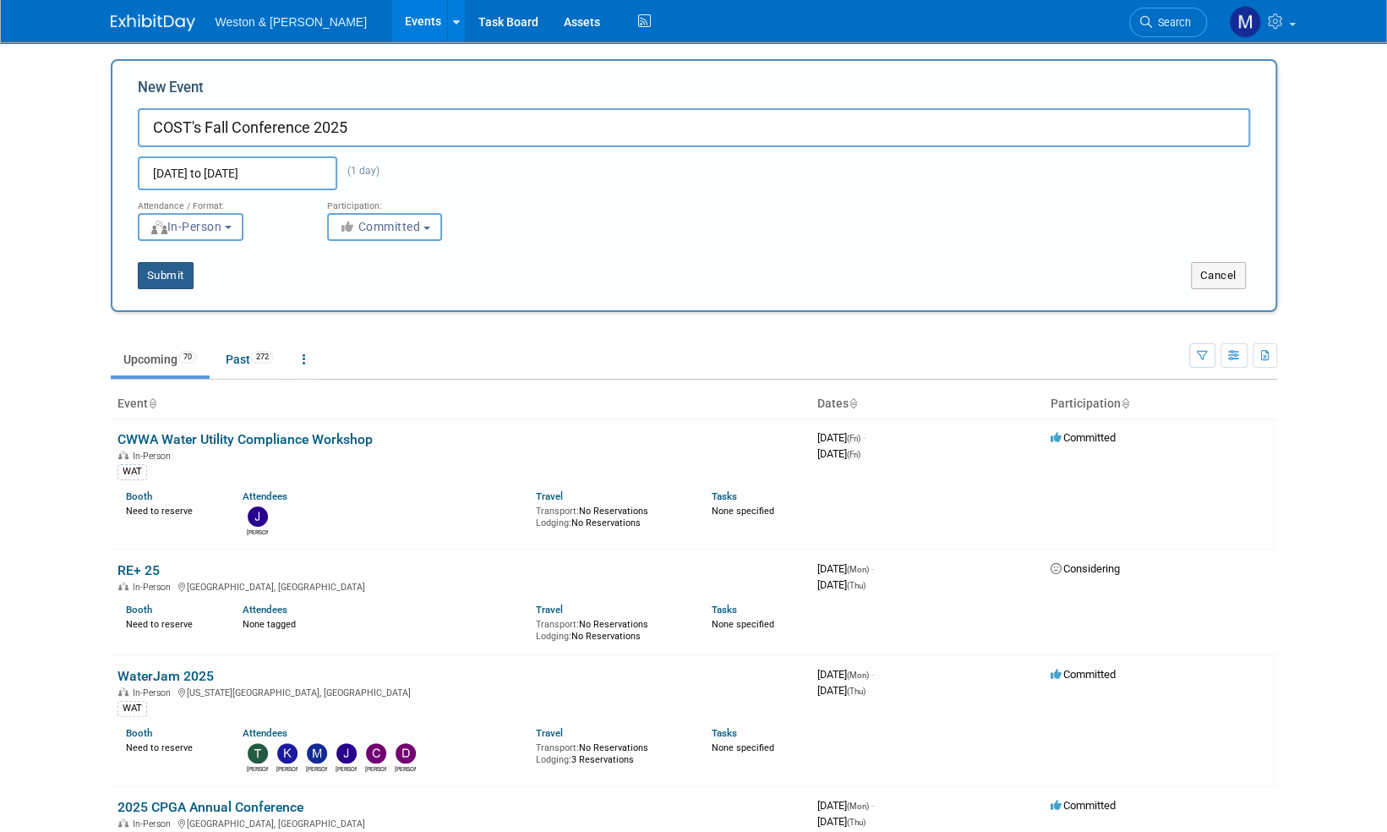
click at [180, 277] on button "Submit" at bounding box center [166, 275] width 56 height 27
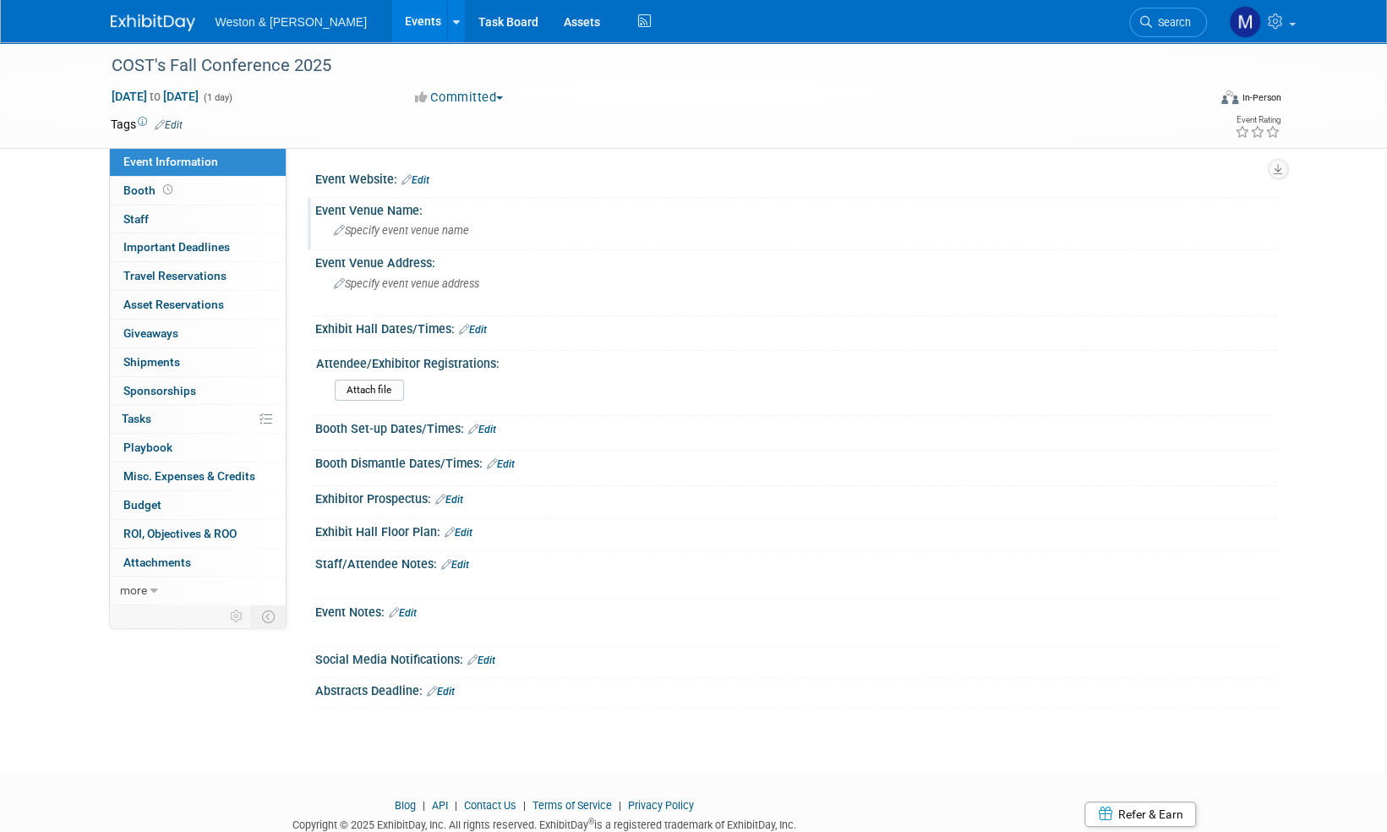
click at [386, 229] on span "Specify event venue name" at bounding box center [401, 230] width 135 height 13
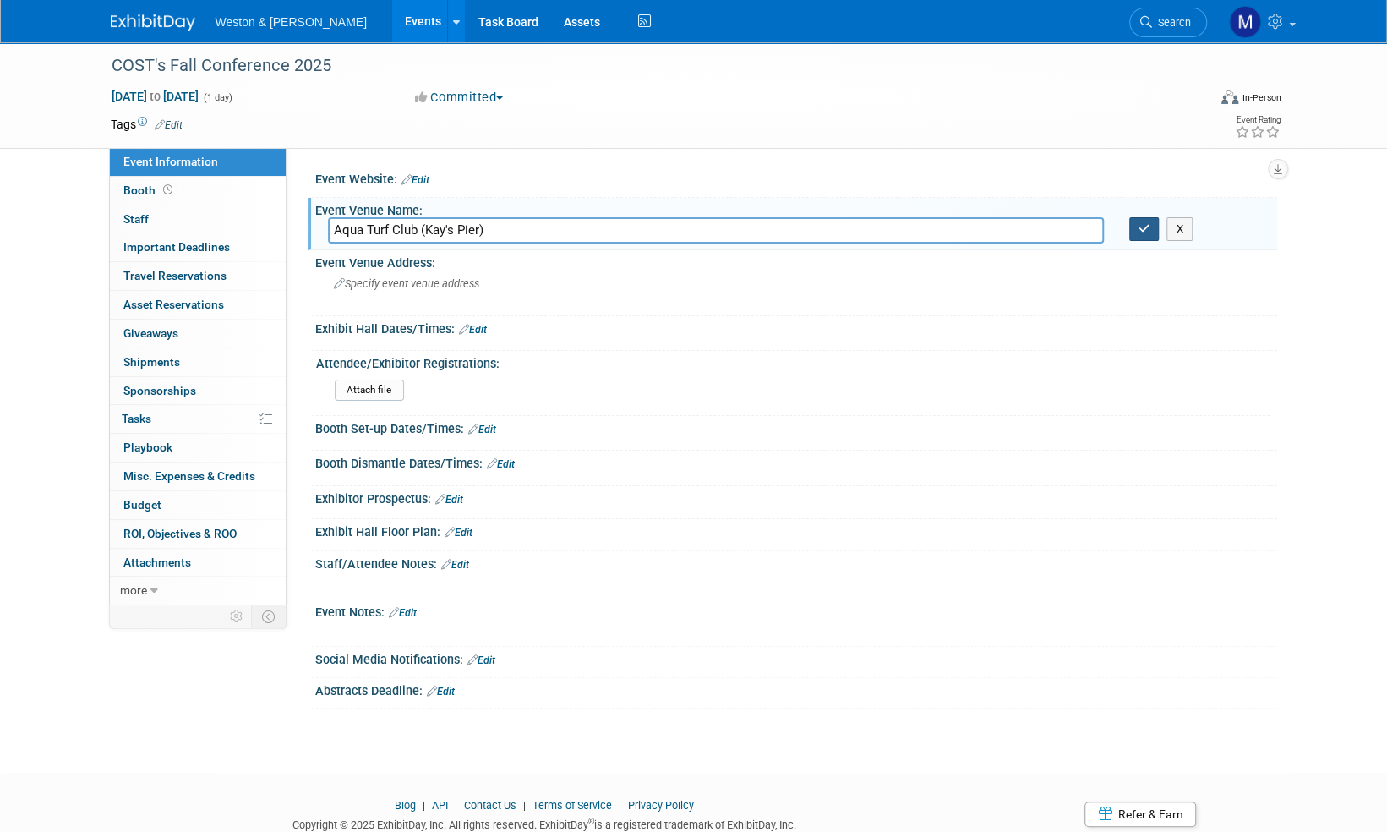
type input "Aqua Turf Club (Kay's Pier)"
click at [1145, 232] on icon "button" at bounding box center [1145, 228] width 12 height 11
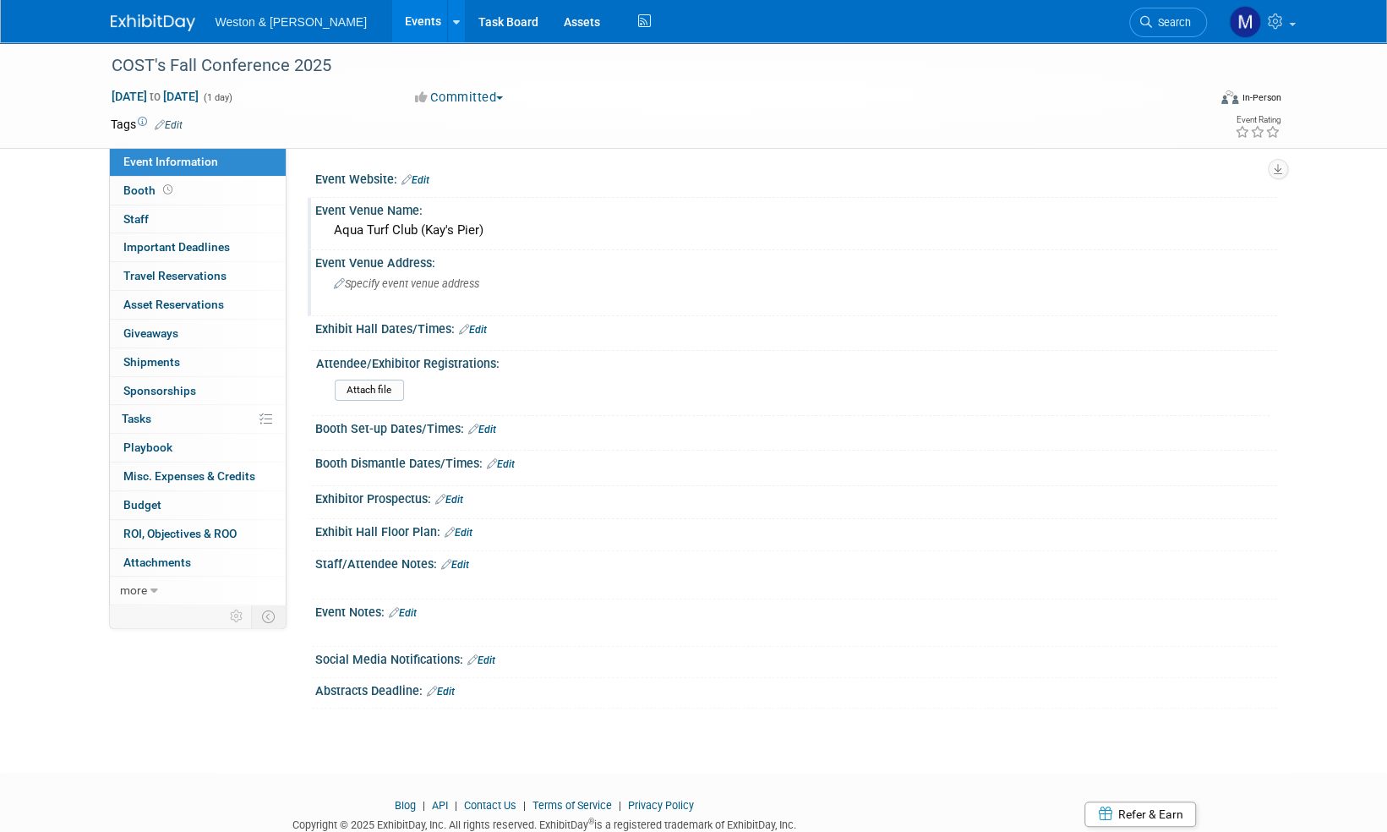
click at [394, 287] on span "Specify event venue address" at bounding box center [406, 283] width 145 height 13
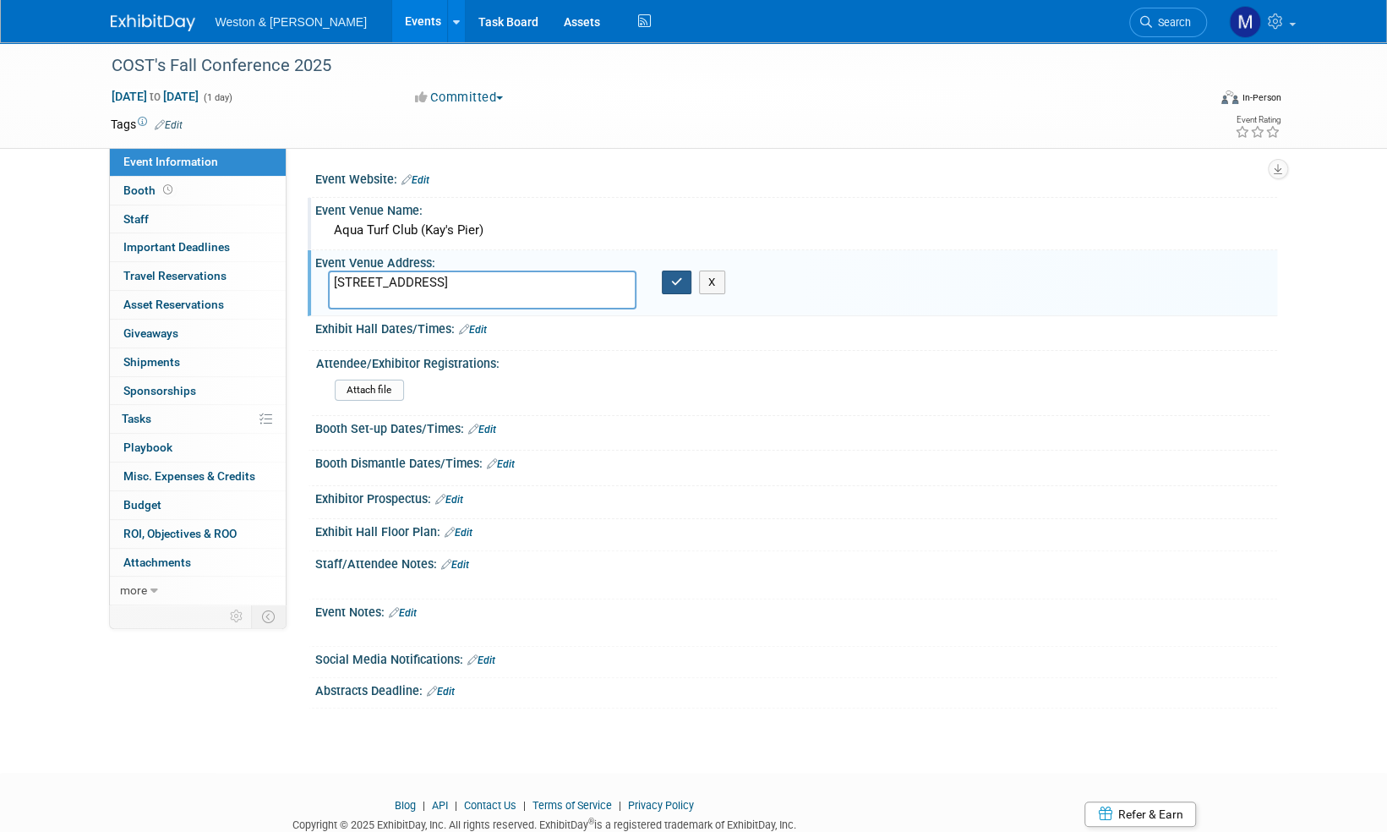
type textarea "556 Mulberry Street, Plantsville, CT"
click at [683, 283] on button "button" at bounding box center [677, 282] width 30 height 24
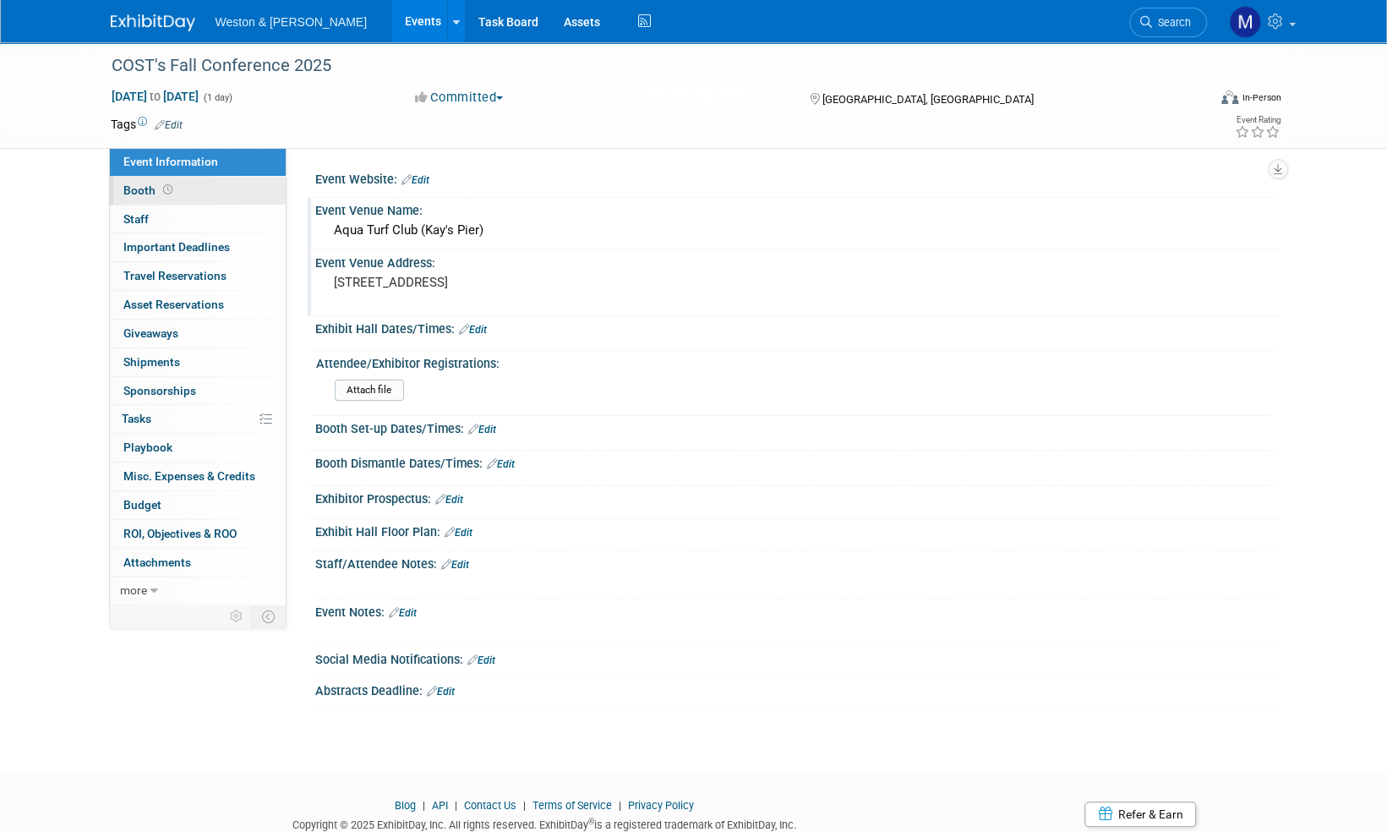
click at [135, 194] on span "Booth" at bounding box center [149, 190] width 52 height 14
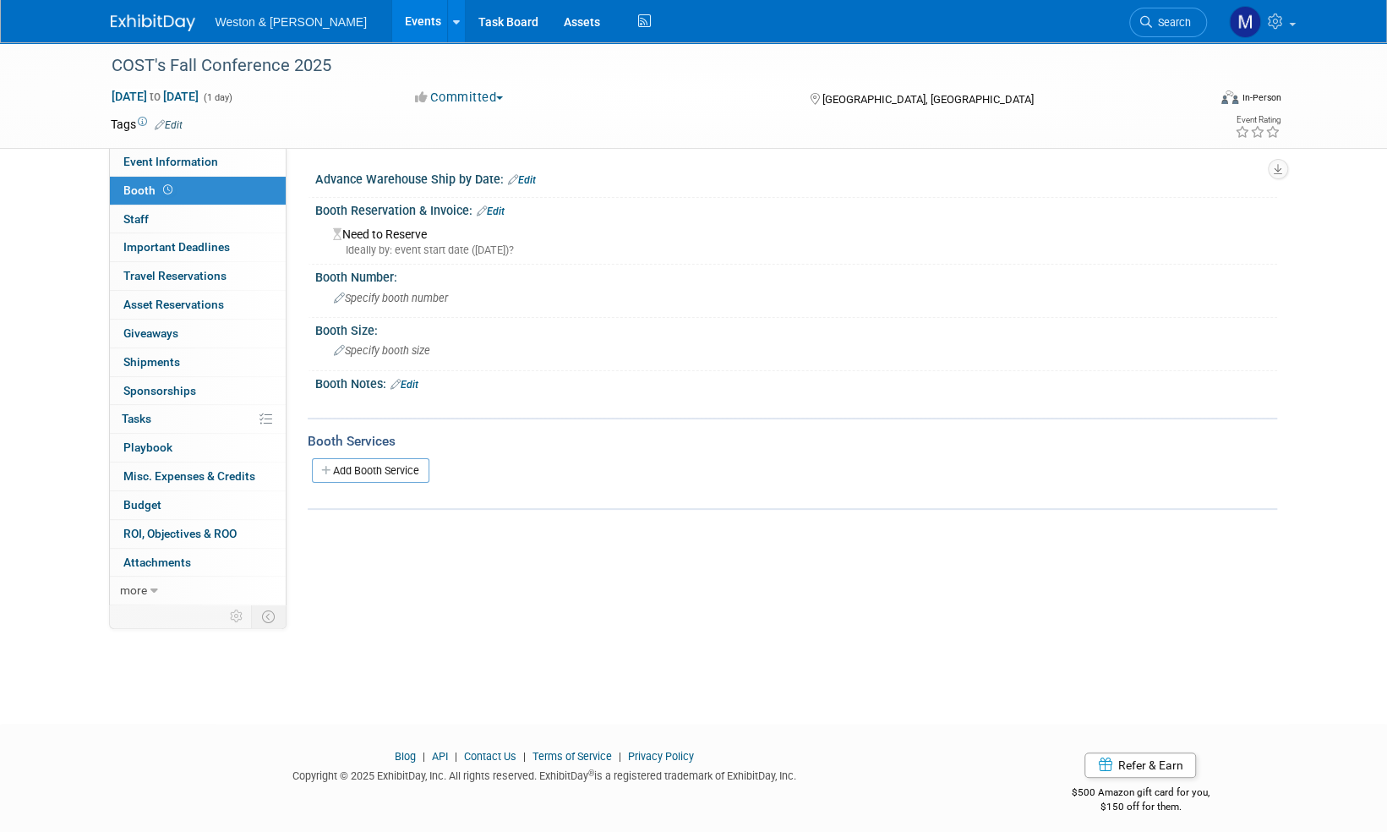
click at [498, 213] on link "Edit" at bounding box center [491, 211] width 28 height 12
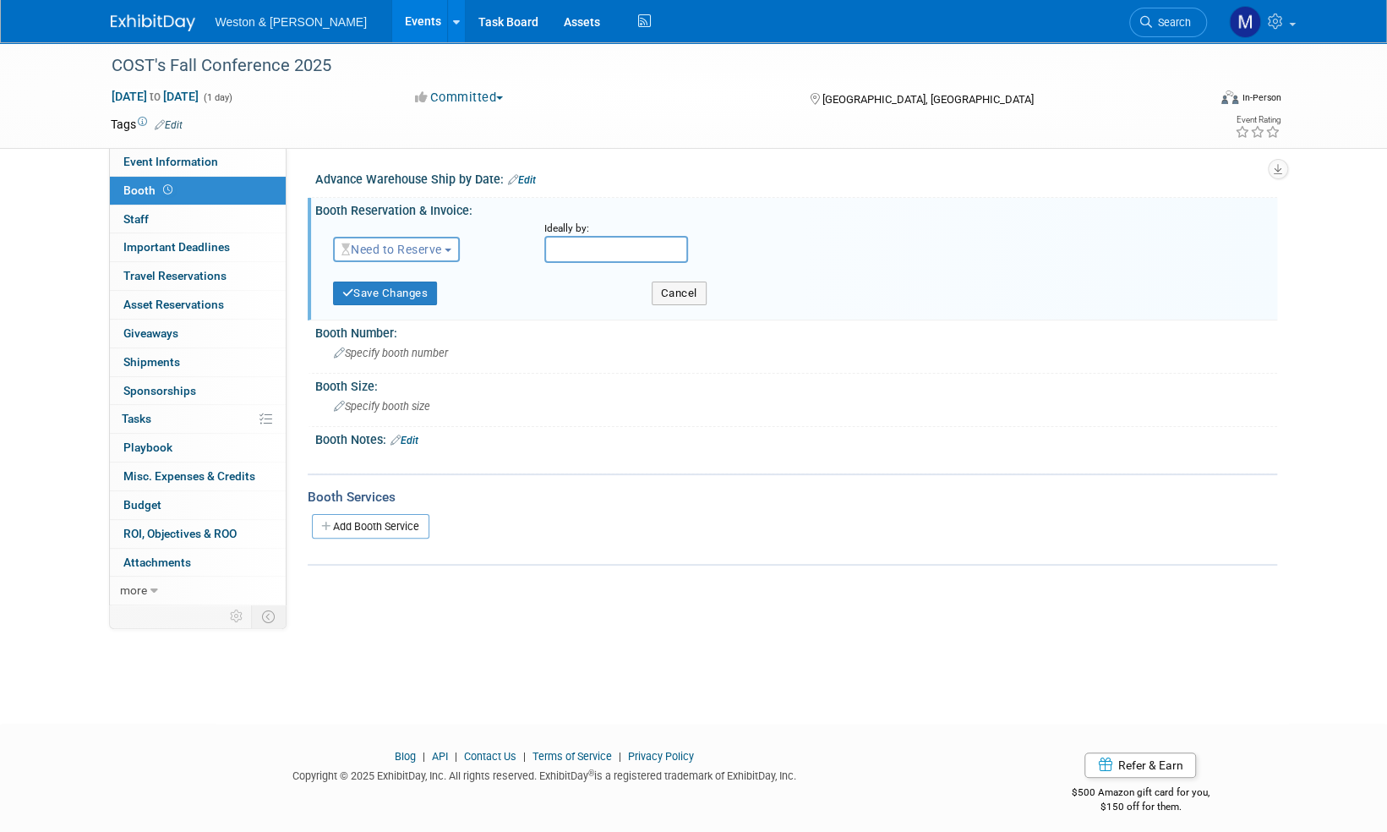
click at [454, 254] on button "Need to Reserve" at bounding box center [397, 249] width 128 height 25
click at [404, 300] on link "Reserved" at bounding box center [424, 302] width 181 height 24
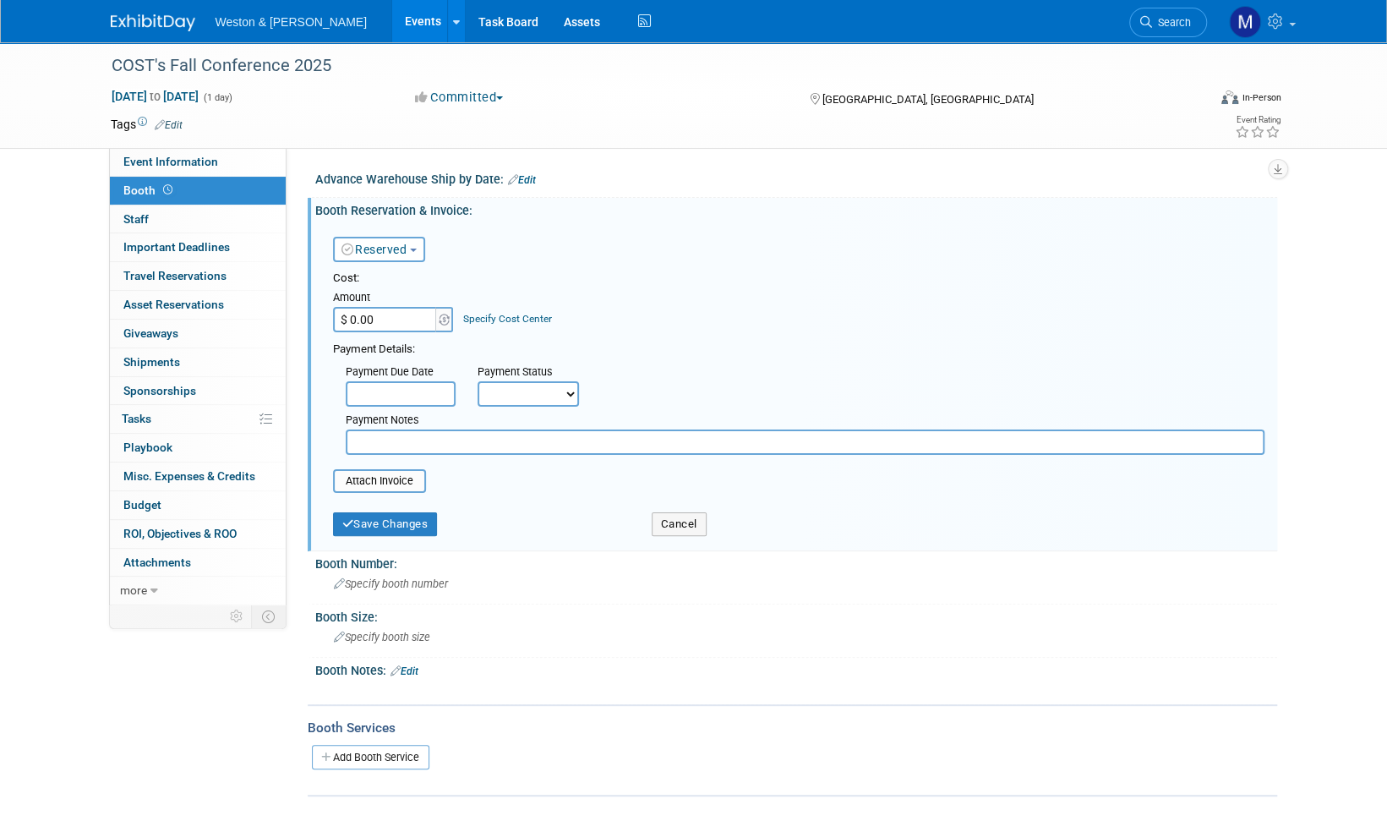
click at [395, 320] on input "$ 0.00" at bounding box center [386, 319] width 106 height 25
type input "$ 525.00"
click at [570, 396] on select "Not Paid Yet Partially Paid Paid in Full" at bounding box center [528, 393] width 101 height 25
select select "1"
click at [478, 381] on select "Not Paid Yet Partially Paid Paid in Full" at bounding box center [528, 393] width 101 height 25
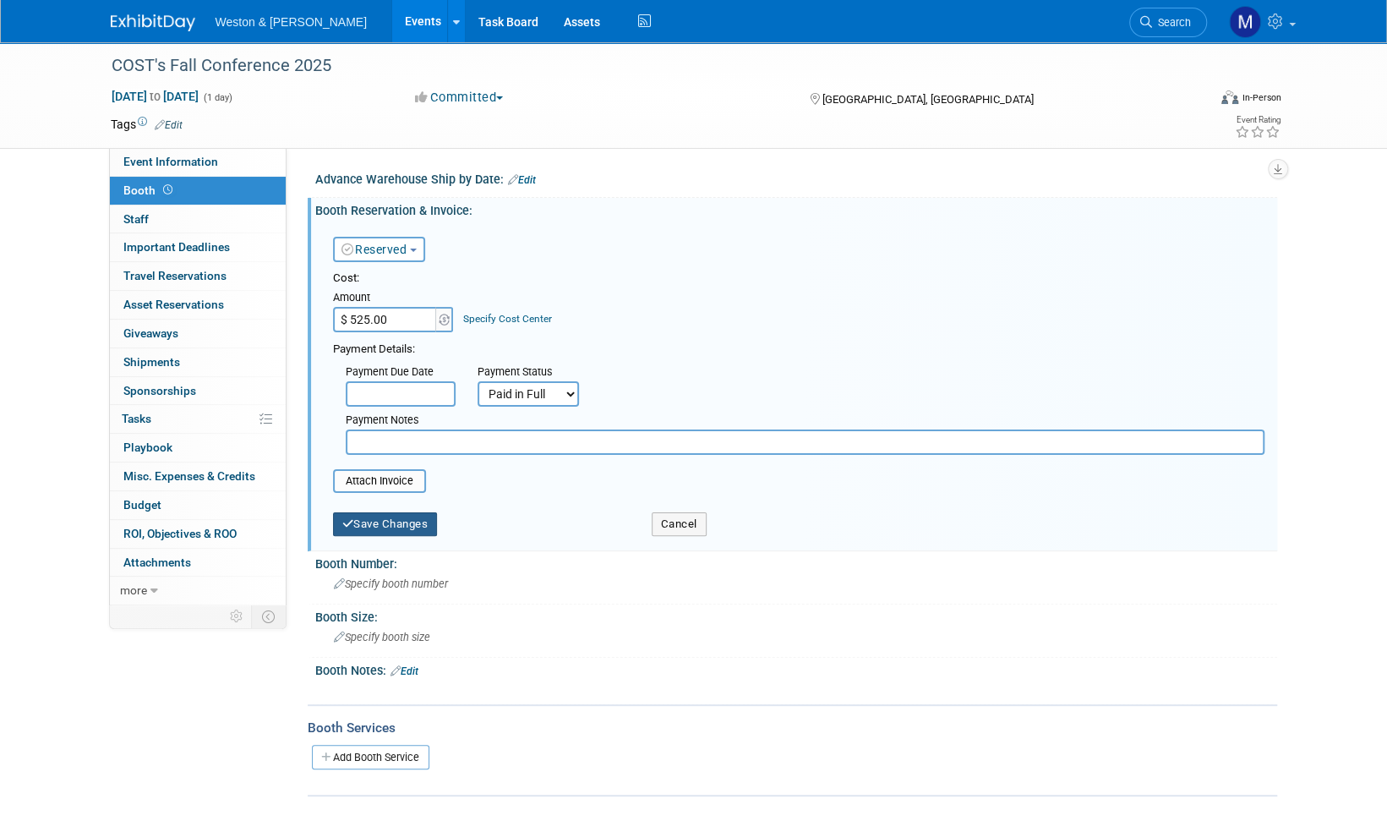
click at [385, 525] on button "Save Changes" at bounding box center [385, 524] width 105 height 24
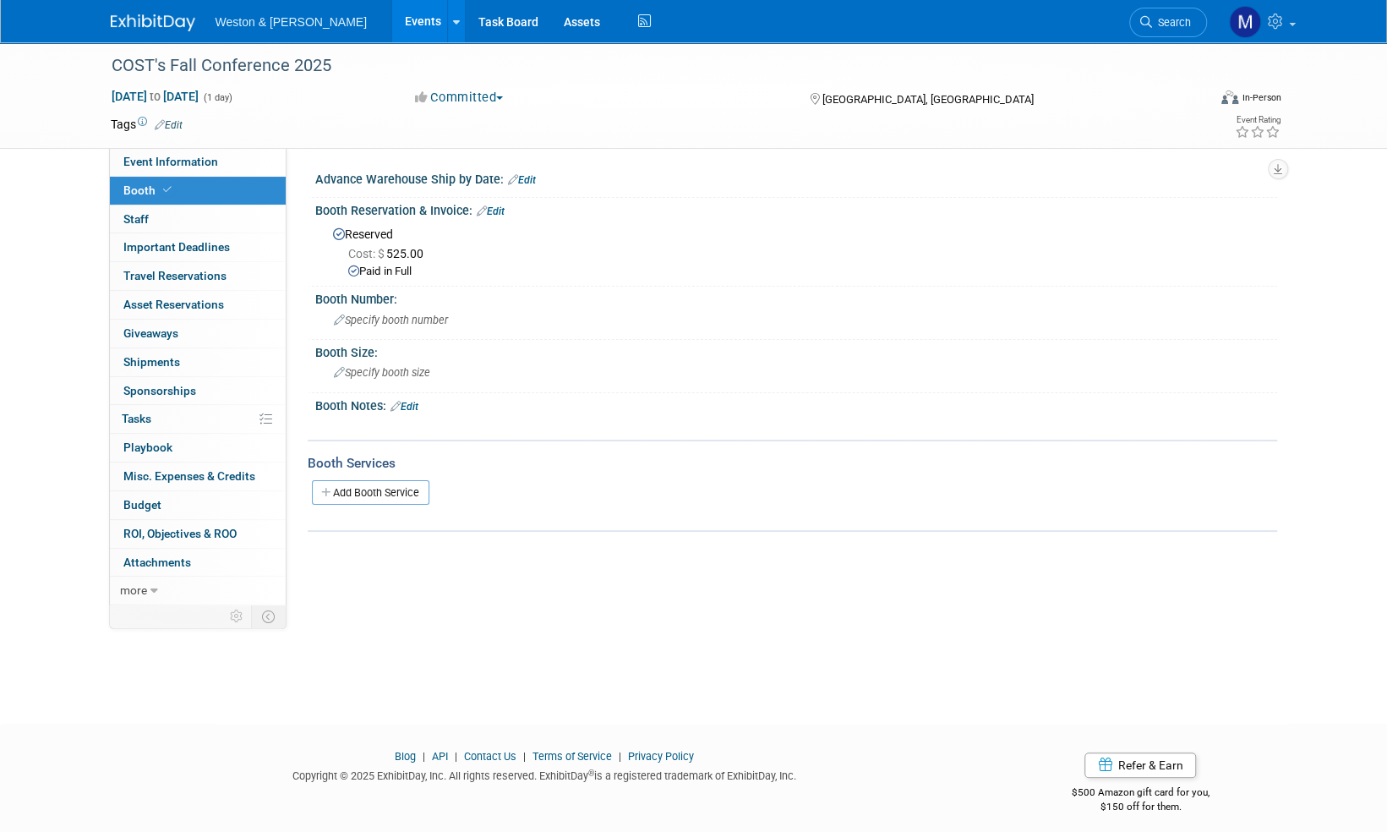
click at [163, 25] on img at bounding box center [153, 22] width 85 height 17
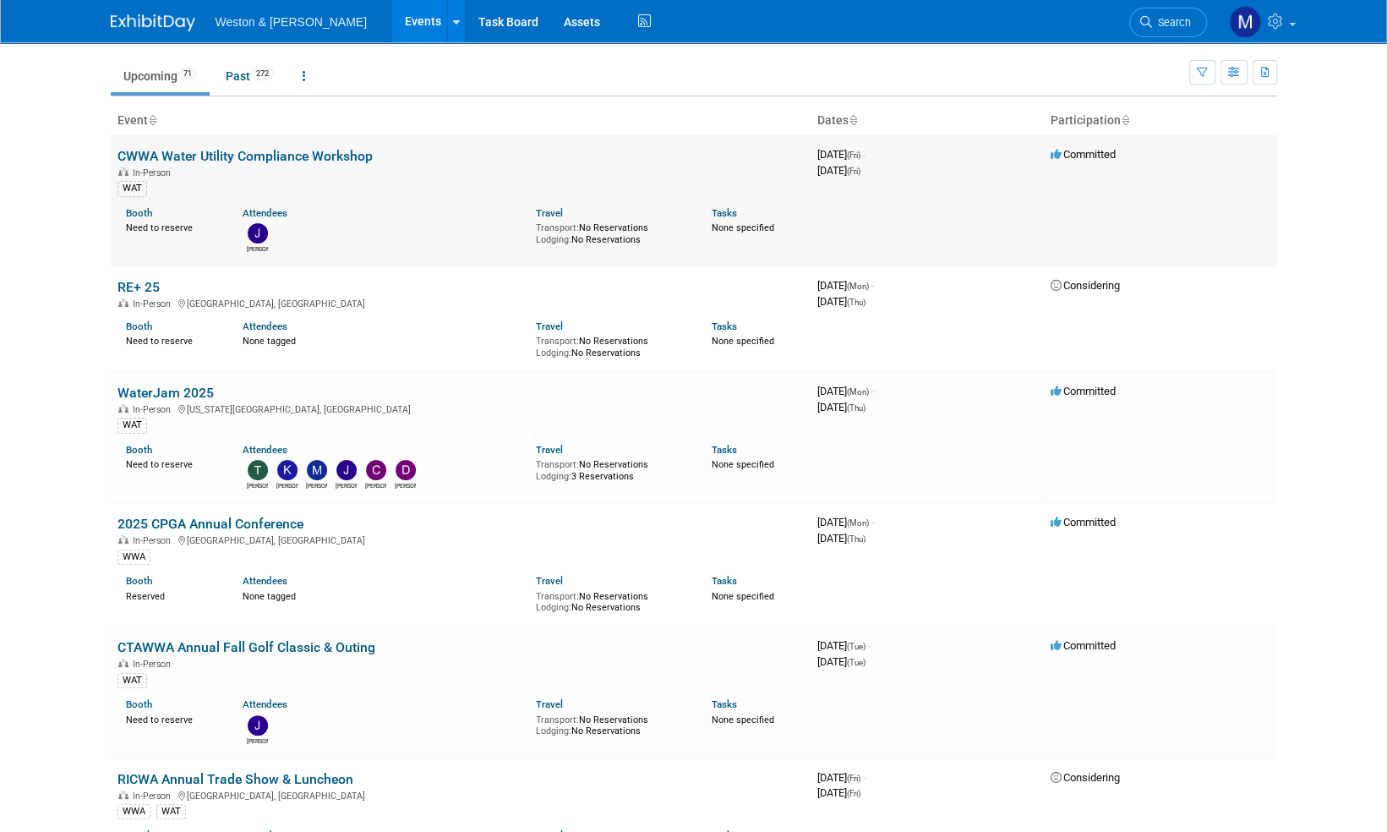
scroll to position [85, 0]
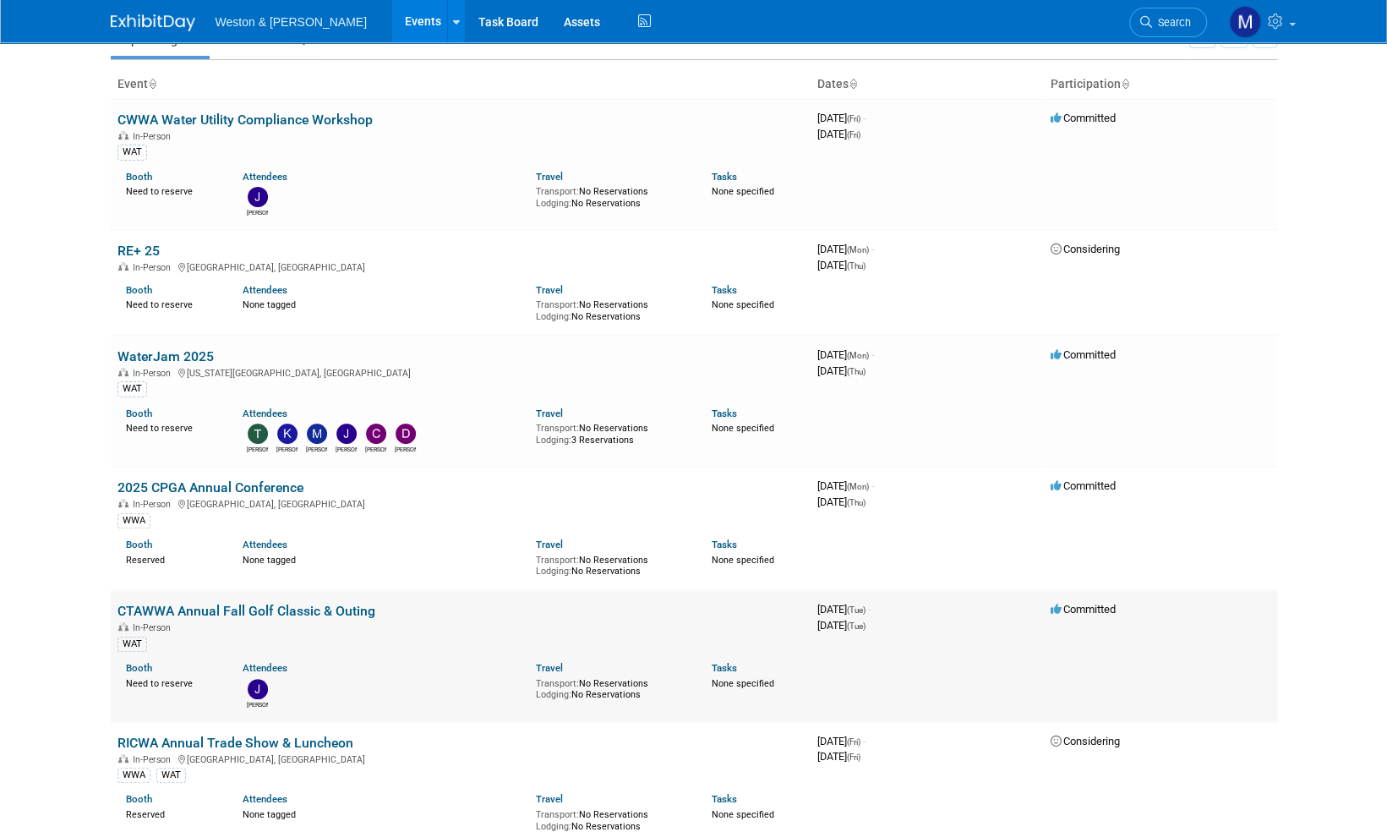
click at [281, 609] on link "CTAWWA Annual Fall Golf Classic & Outing" at bounding box center [246, 611] width 258 height 16
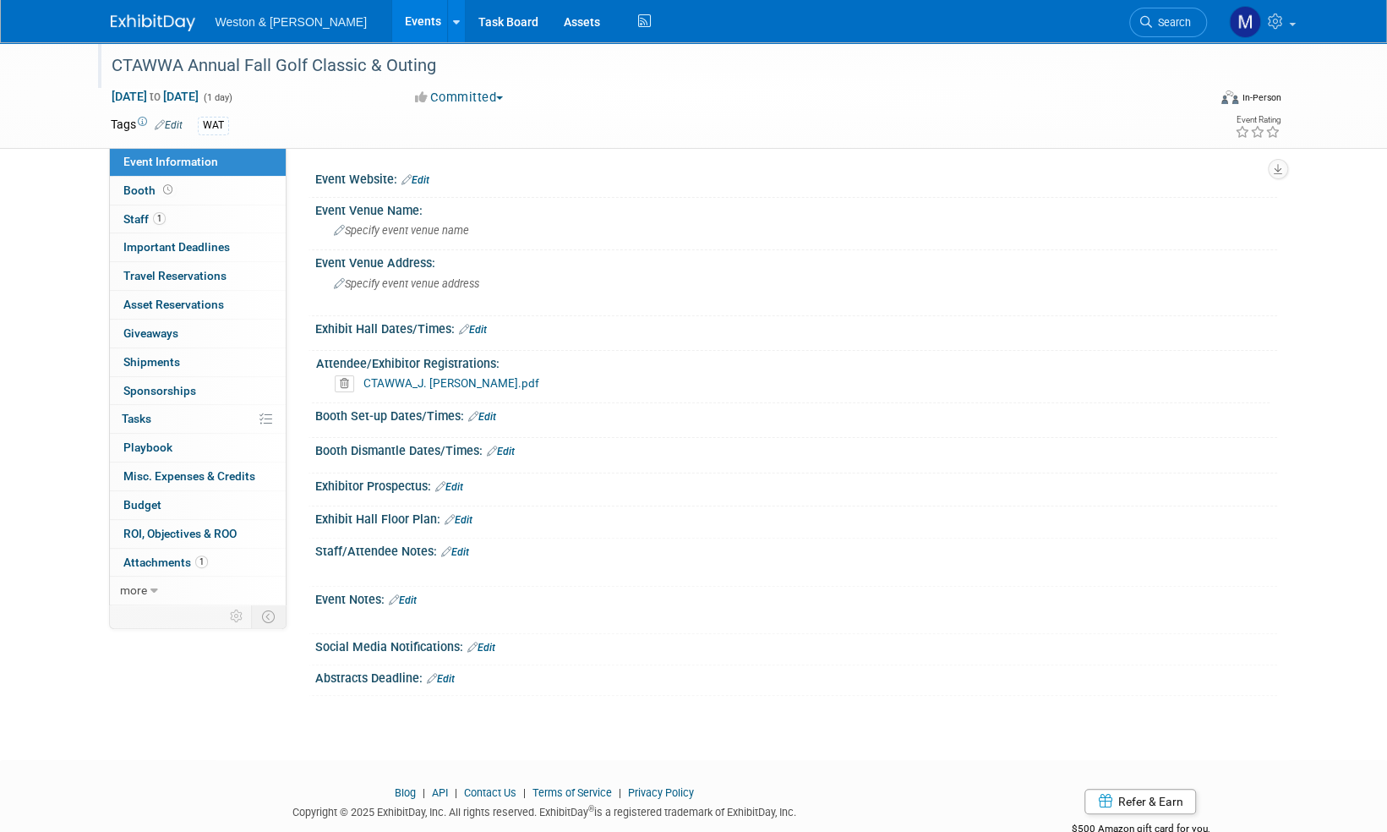
drag, startPoint x: 448, startPoint y: 68, endPoint x: 97, endPoint y: 64, distance: 350.8
click at [98, 64] on div "CTAWWA Annual Fall Golf Classic & Outing" at bounding box center [646, 65] width 1096 height 46
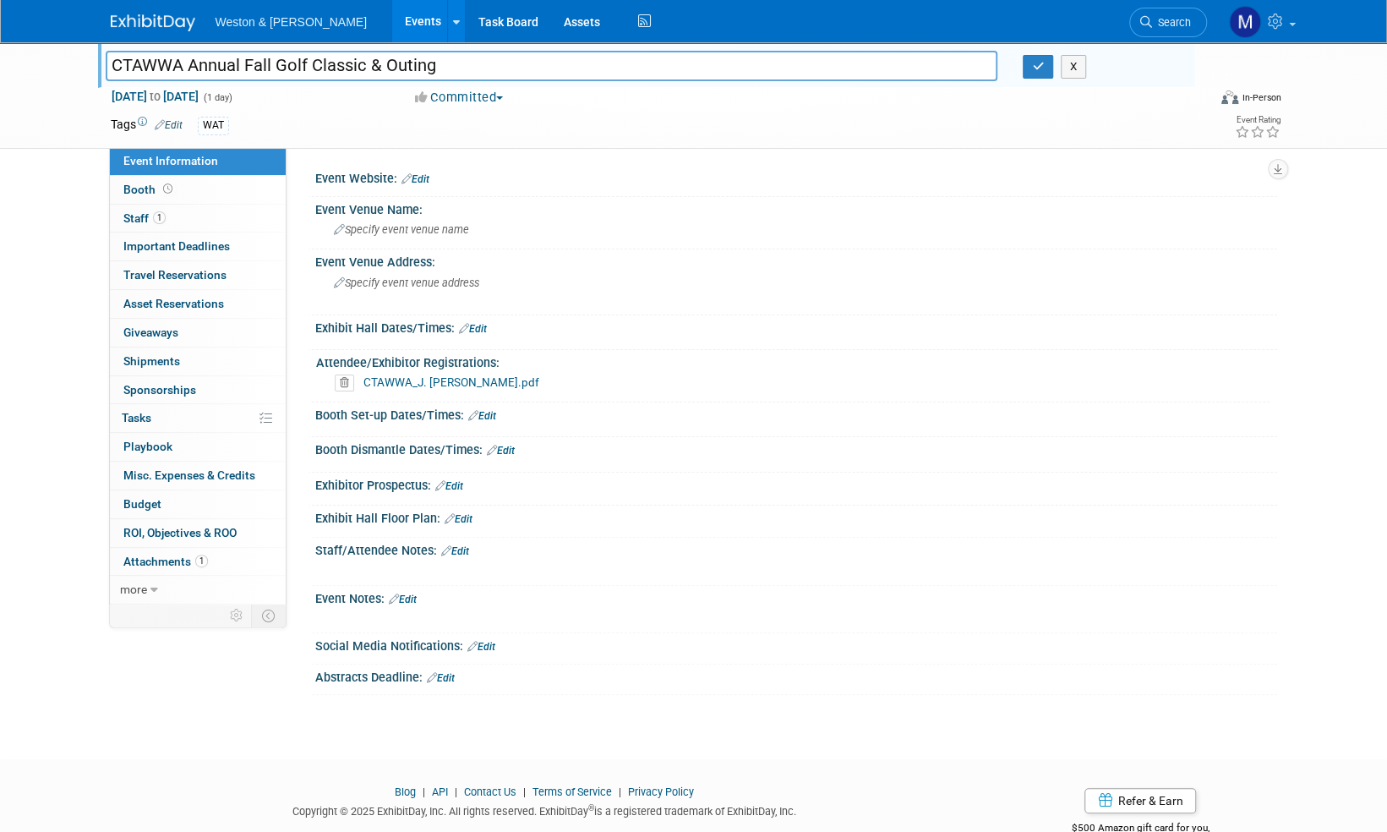
drag, startPoint x: 462, startPoint y: 68, endPoint x: 91, endPoint y: 46, distance: 371.8
click at [90, 46] on div "CTAWWA Annual Fall Golf Classic & Outing CTAWWA Annual Fall Golf Classic & Outi…" at bounding box center [693, 95] width 1387 height 107
click at [1036, 65] on icon "button" at bounding box center [1038, 66] width 12 height 11
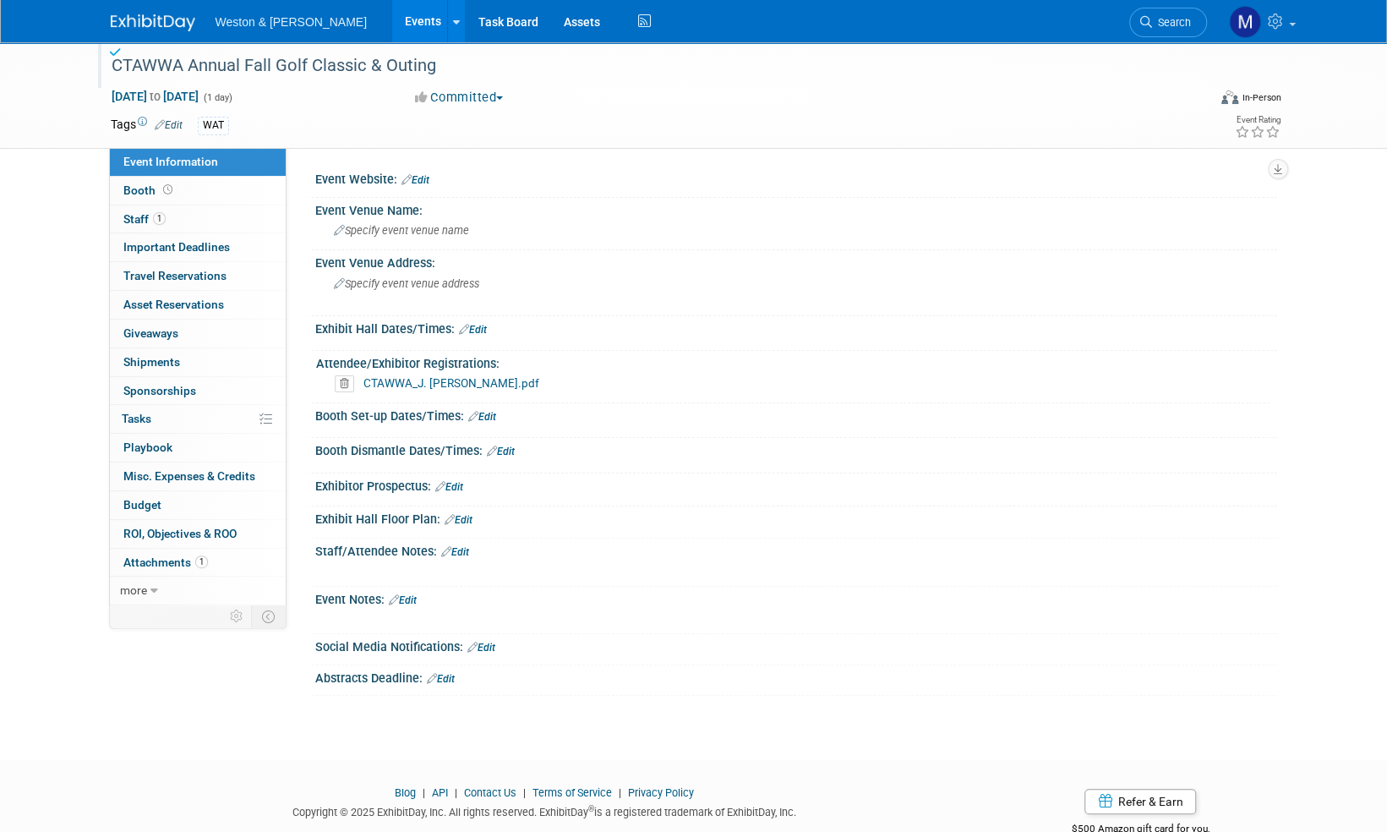
click at [159, 29] on img at bounding box center [153, 22] width 85 height 17
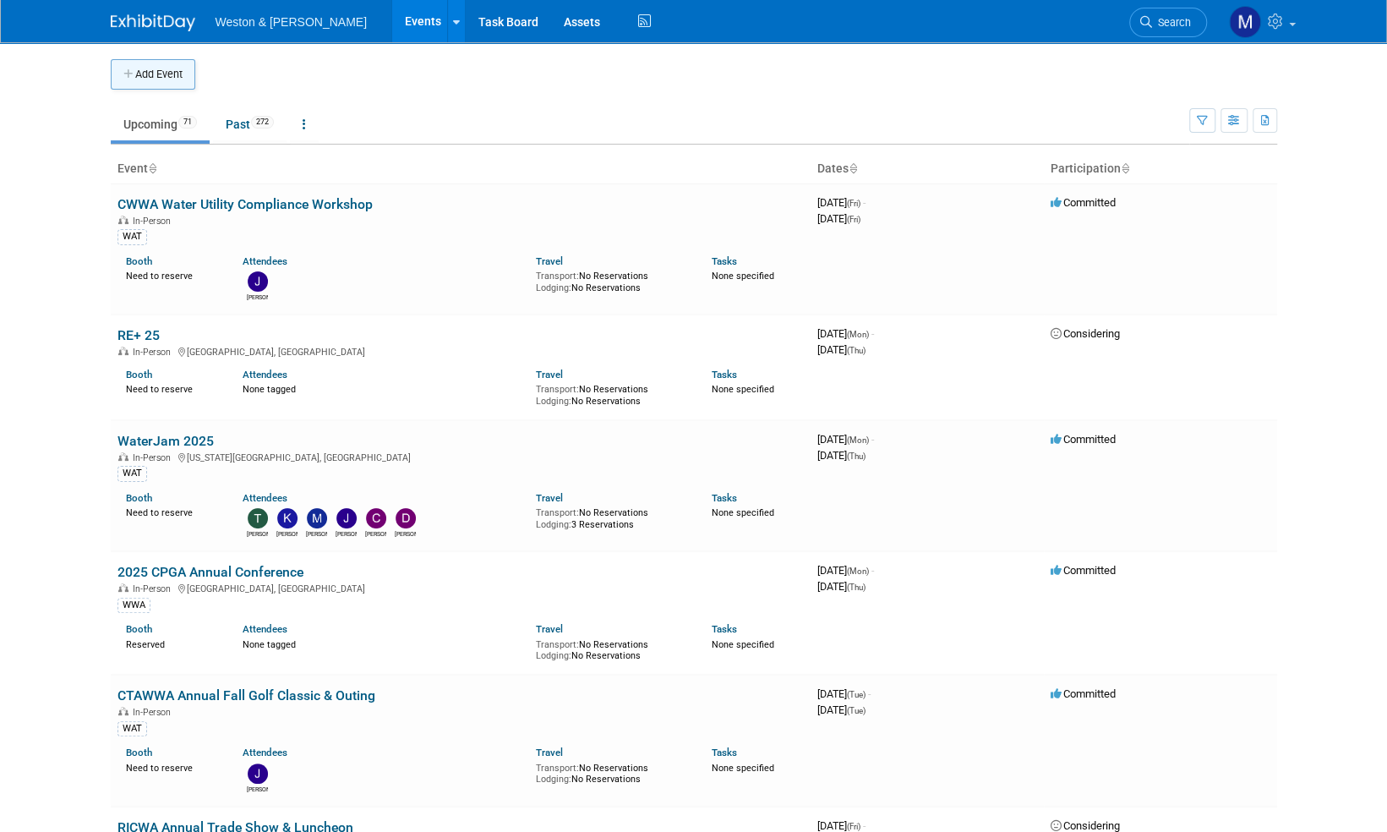
click at [153, 74] on button "Add Event" at bounding box center [153, 74] width 85 height 30
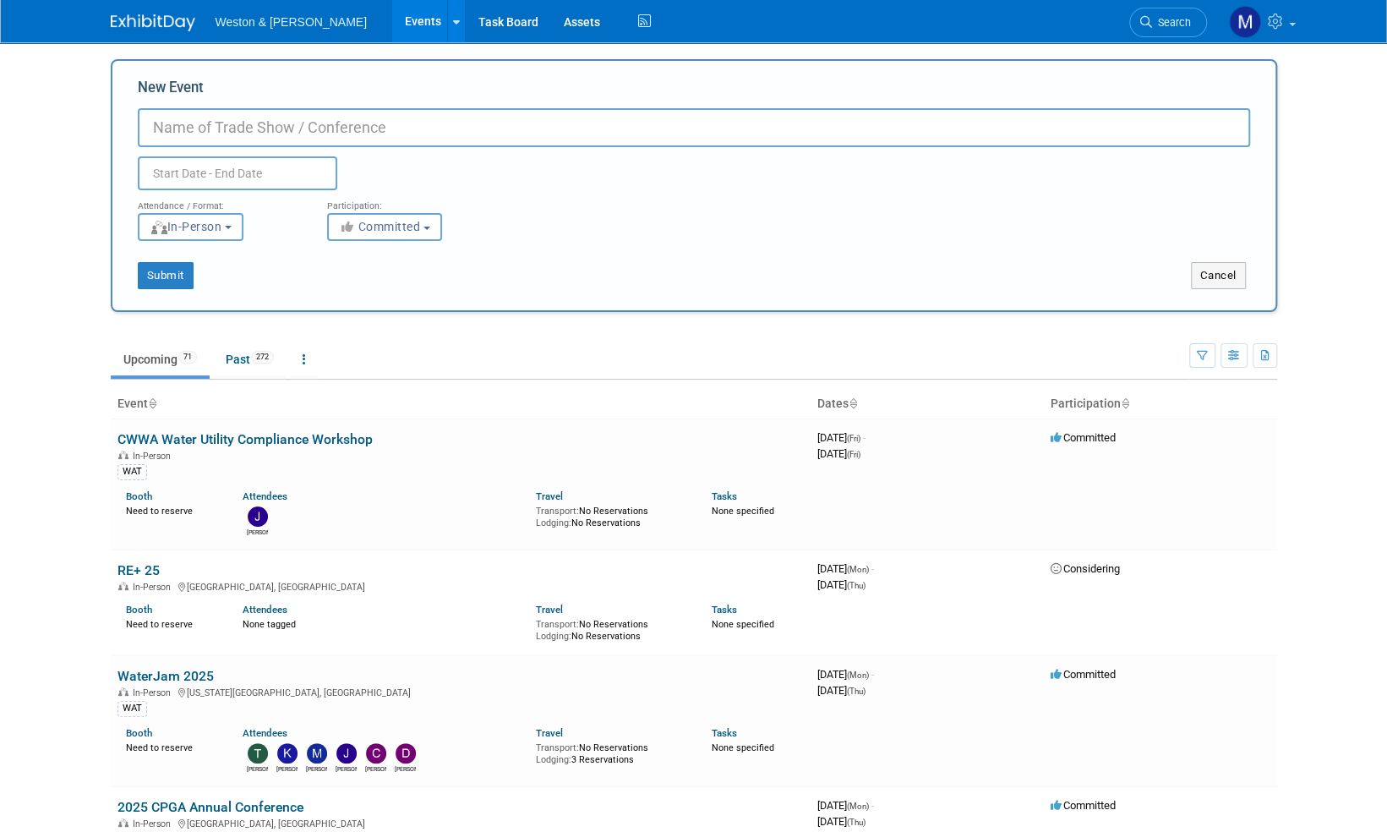
paste input "CSCE Dinner Meeting at [GEOGRAPHIC_DATA]"
type input "CSCE Dinner Meeting at [GEOGRAPHIC_DATA]"
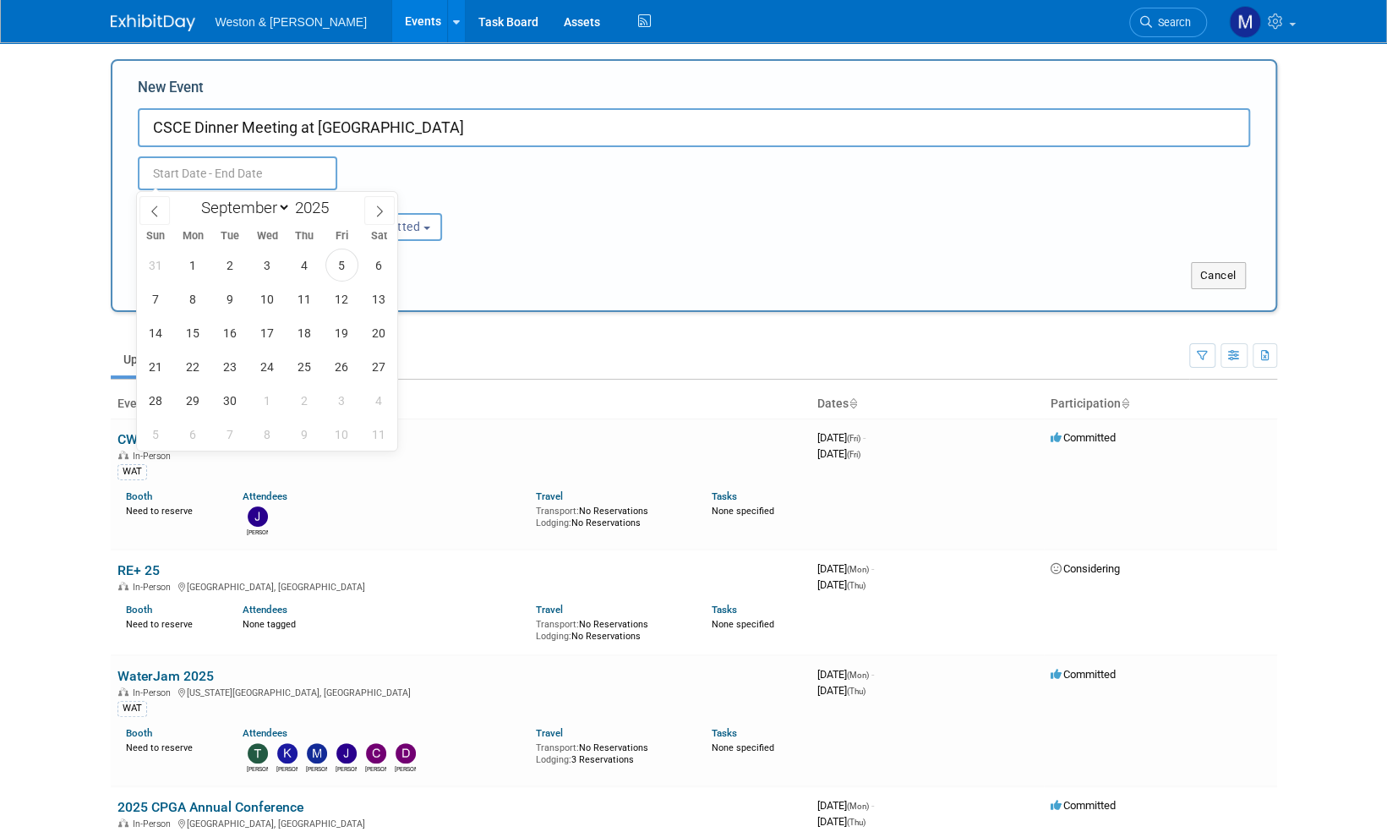
click at [223, 167] on input "text" at bounding box center [237, 173] width 199 height 34
click at [269, 333] on span "17" at bounding box center [267, 332] width 33 height 33
type input "[DATE] to [DATE]"
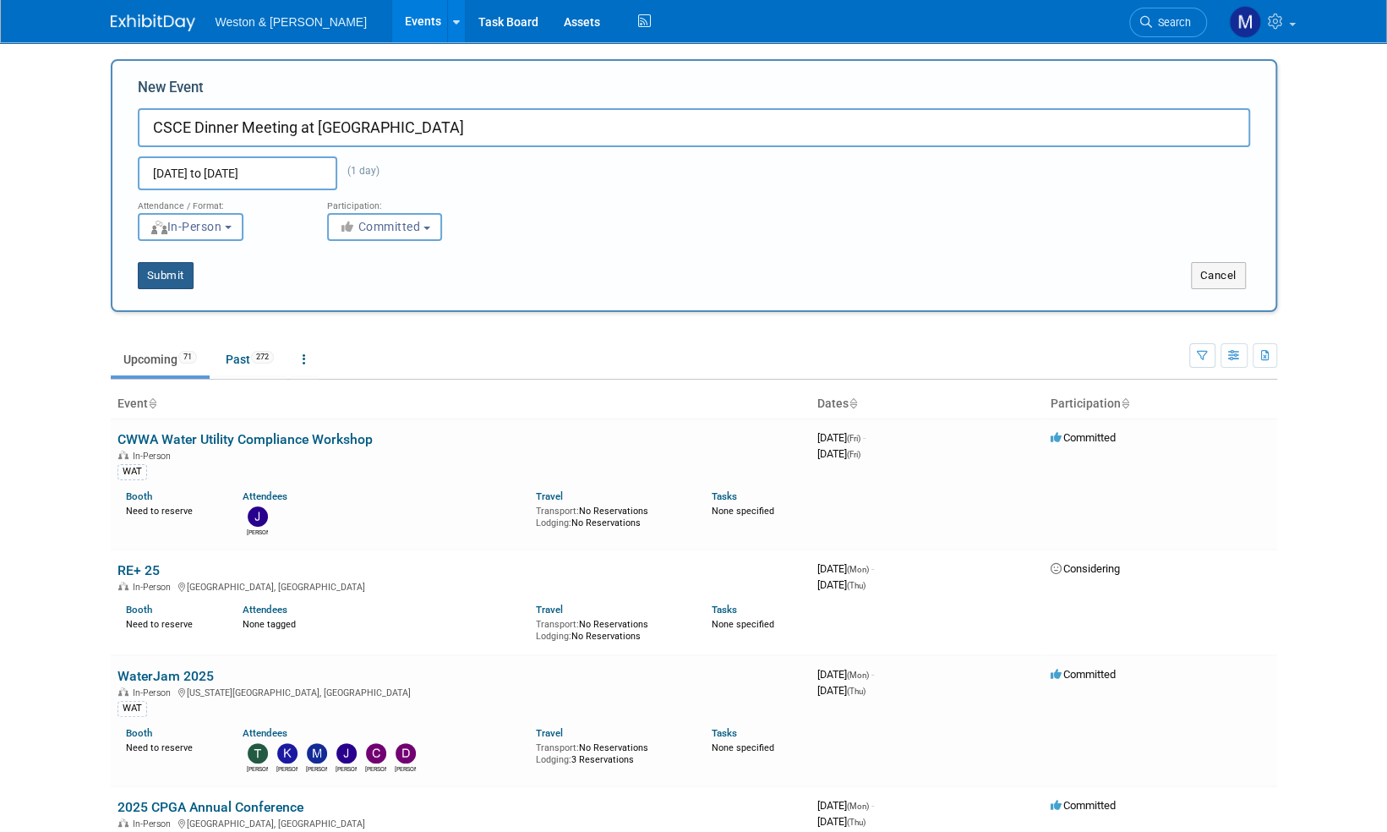
click at [167, 275] on button "Submit" at bounding box center [166, 275] width 56 height 27
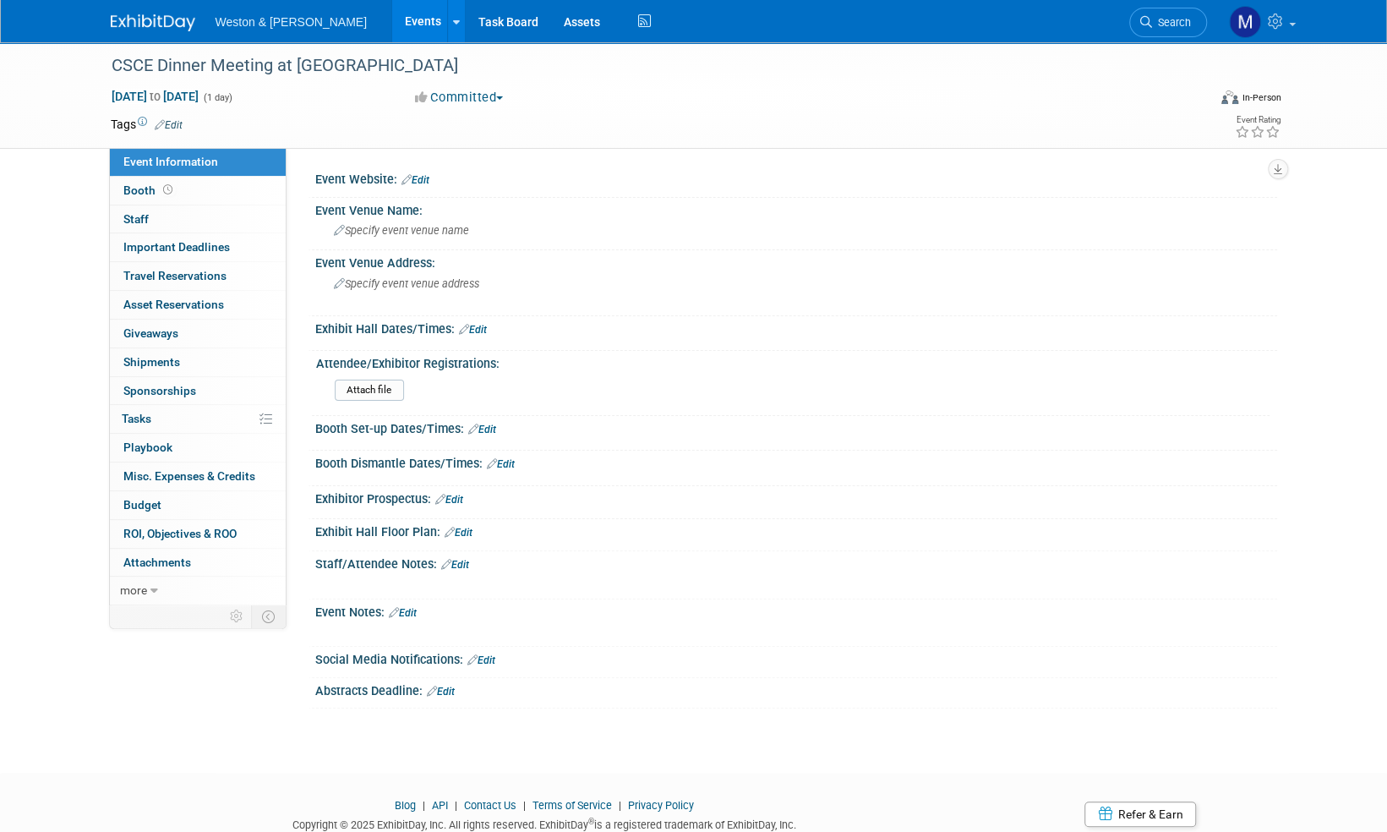
click at [461, 560] on link "Edit" at bounding box center [455, 565] width 28 height 12
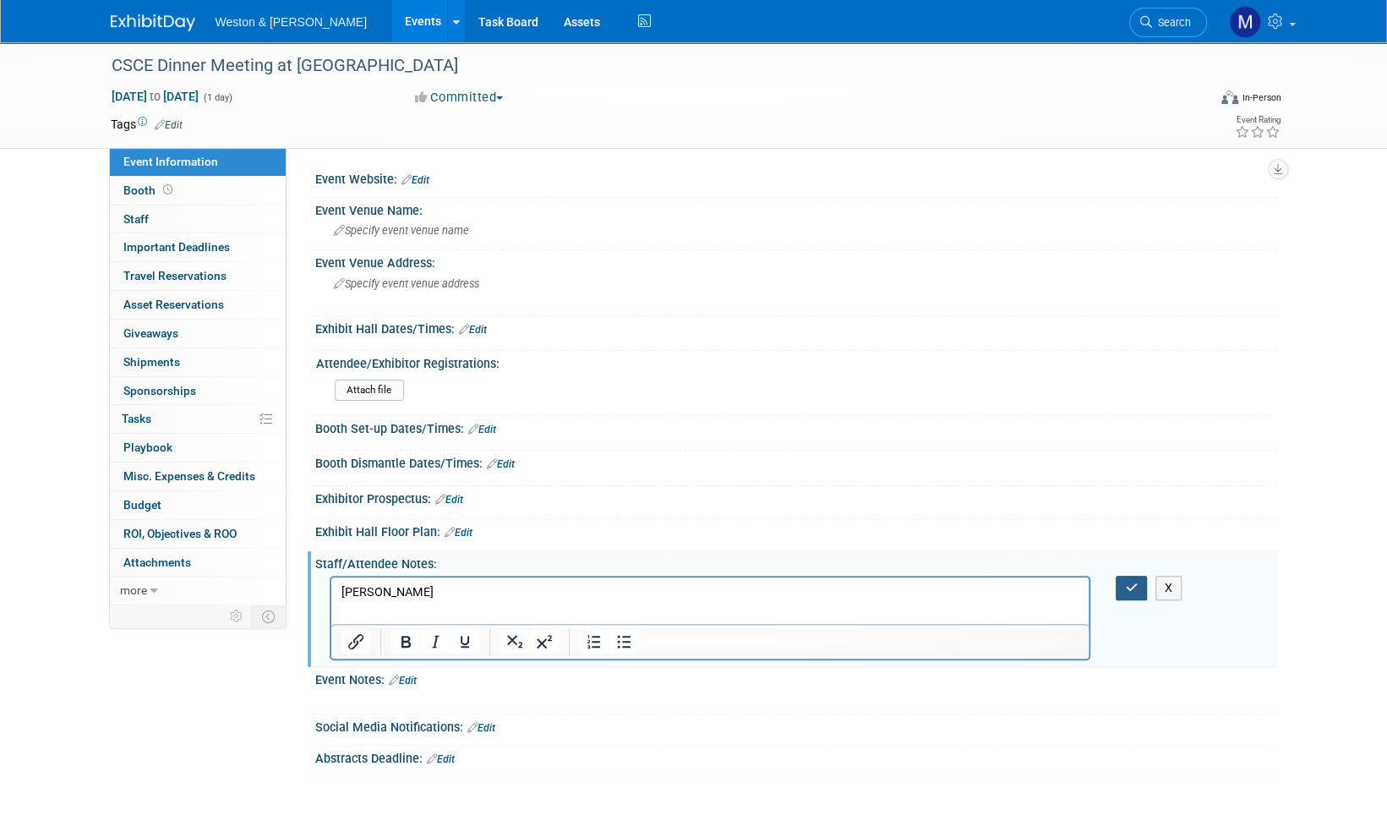
click at [1128, 592] on button "button" at bounding box center [1131, 588] width 31 height 25
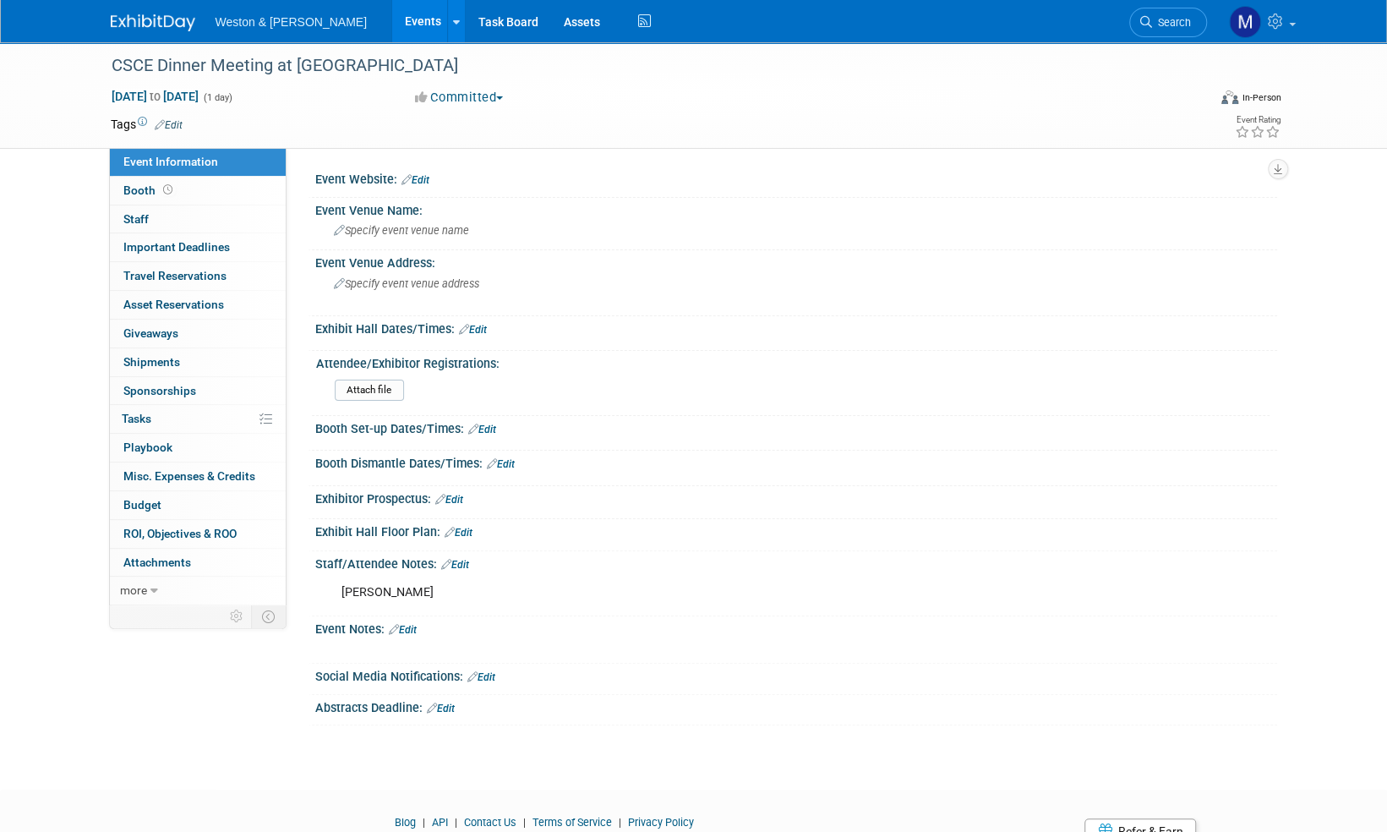
click at [426, 178] on link "Edit" at bounding box center [416, 180] width 28 height 12
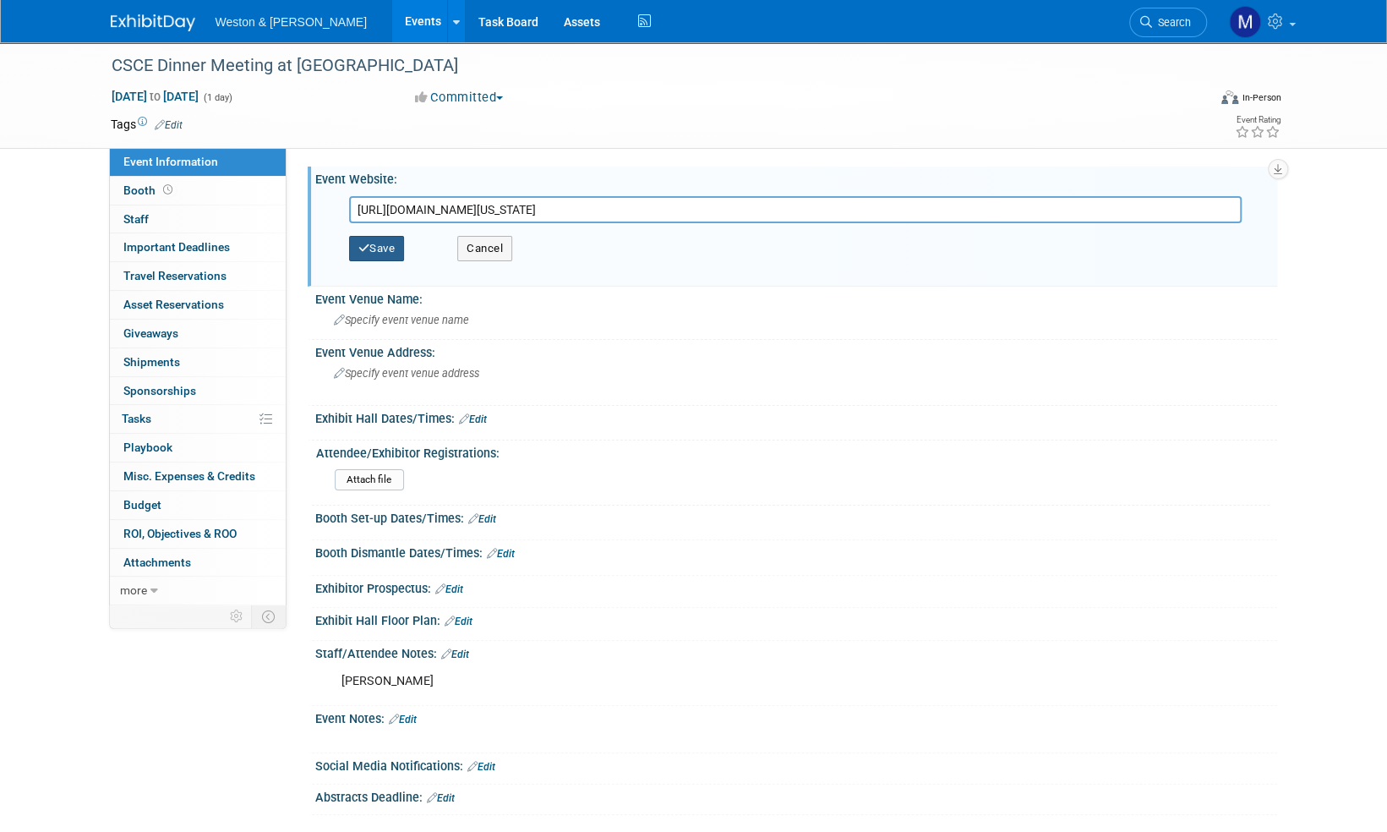
type input "[URL][DOMAIN_NAME][US_STATE]"
click at [390, 249] on button "Save" at bounding box center [377, 248] width 56 height 25
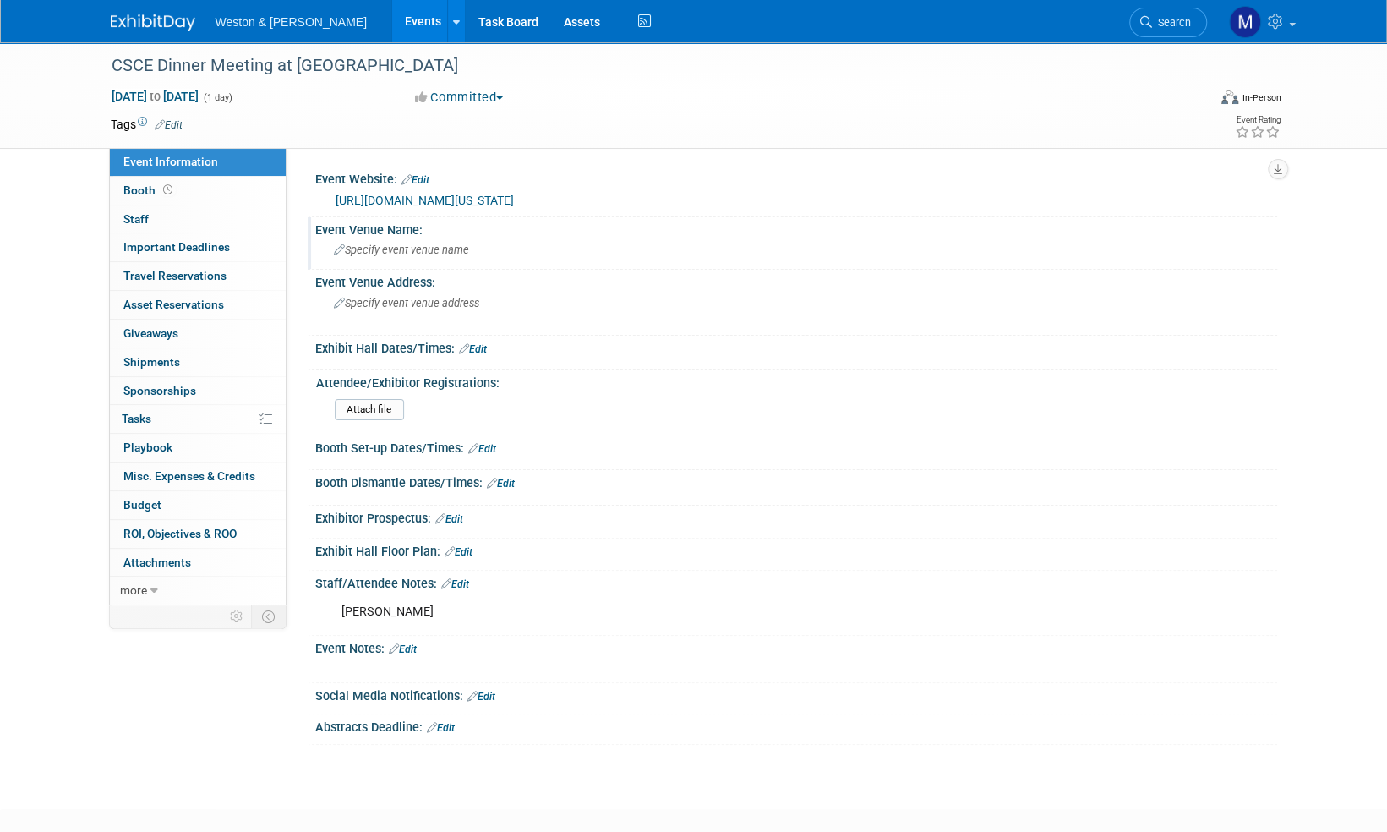
click at [429, 253] on span "Specify event venue name" at bounding box center [401, 249] width 135 height 13
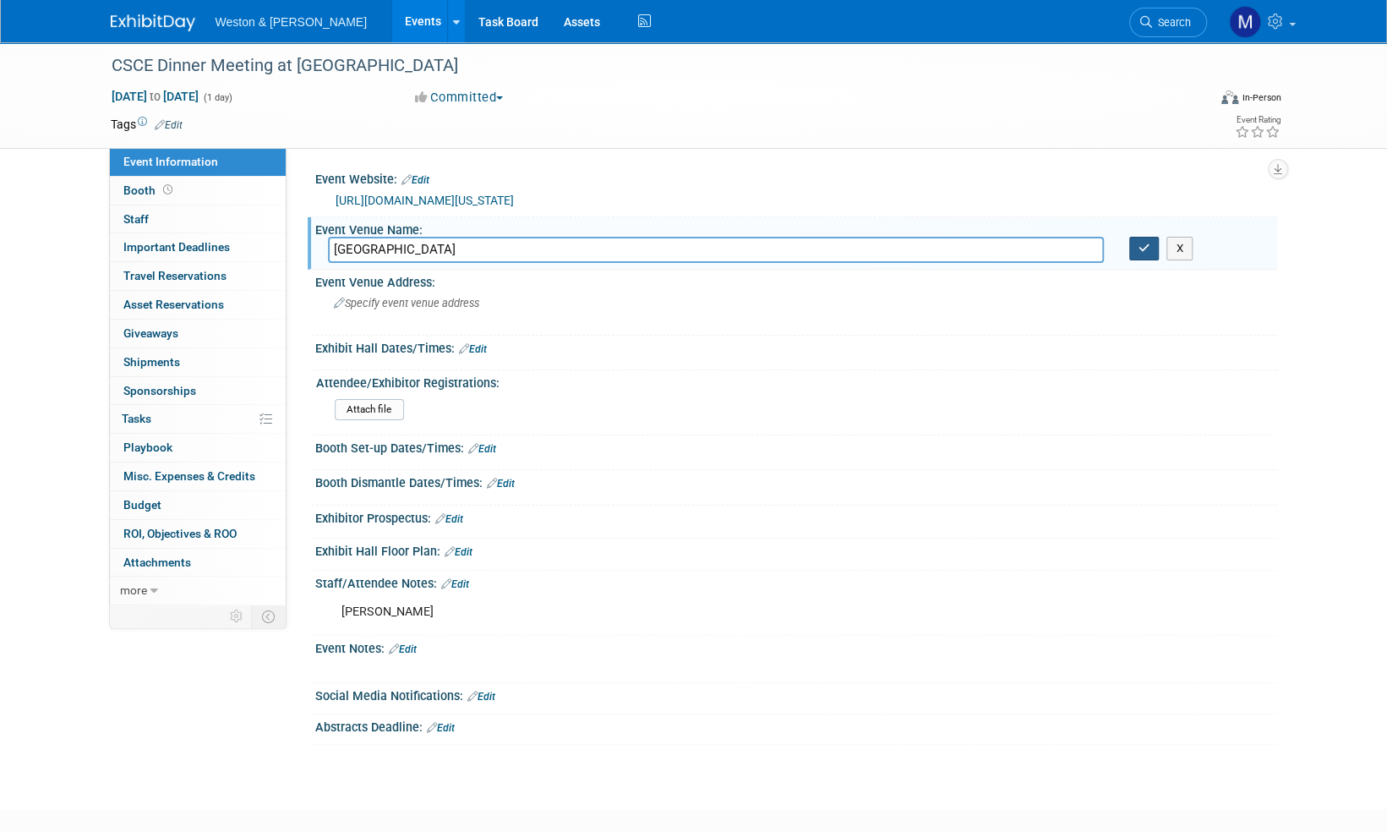
type input "[GEOGRAPHIC_DATA]"
click at [1145, 254] on button "button" at bounding box center [1144, 249] width 30 height 24
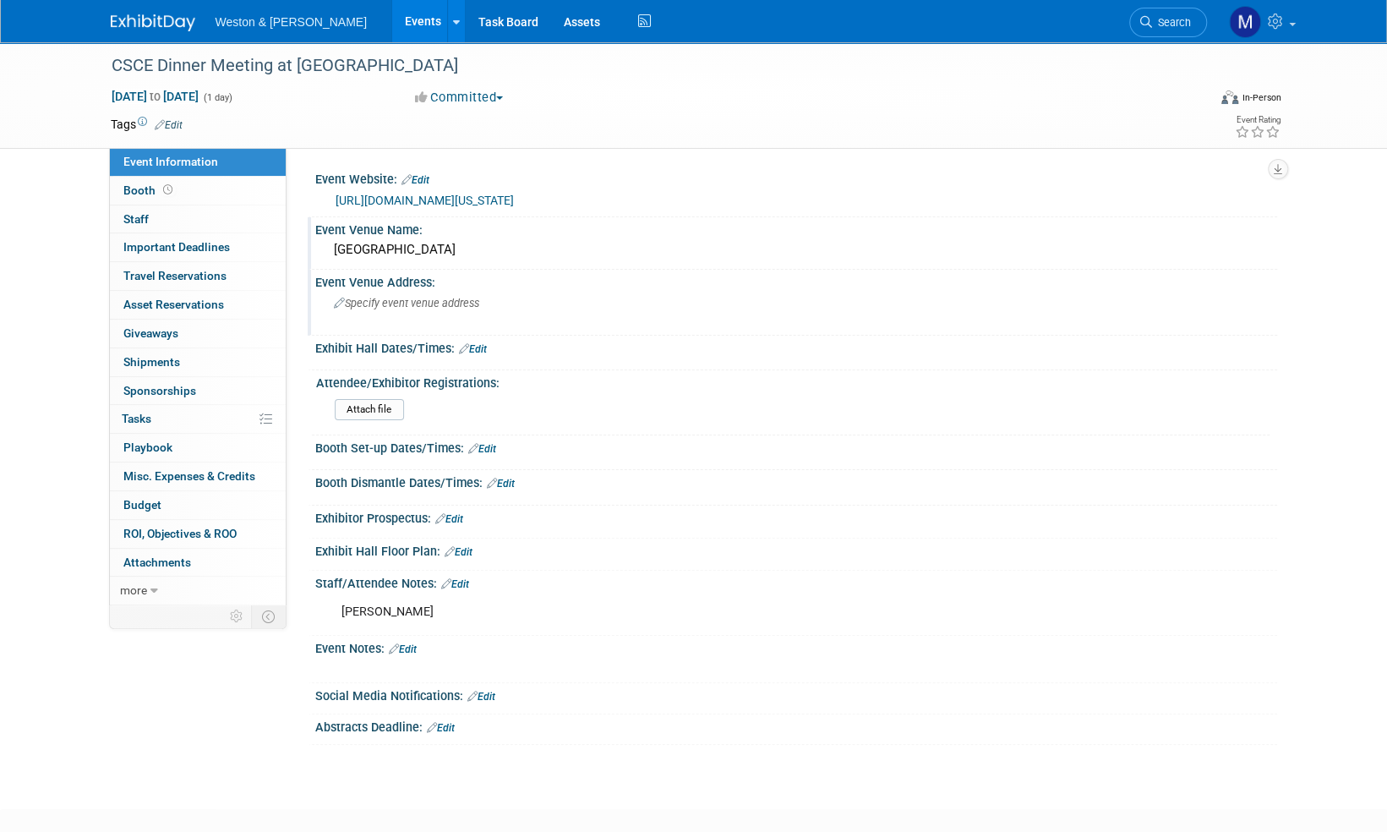
click at [403, 308] on span "Specify event venue address" at bounding box center [406, 303] width 145 height 13
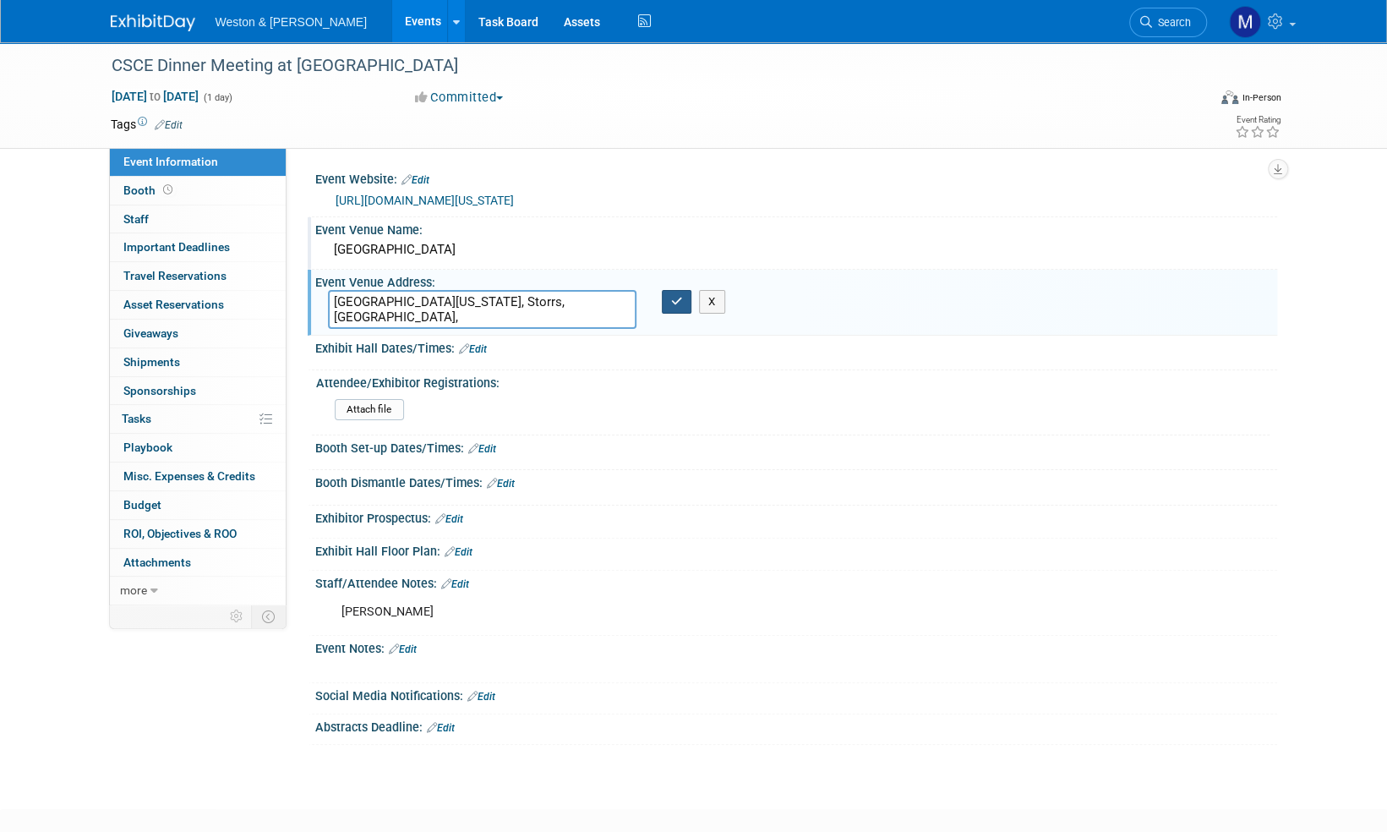
type textarea "[GEOGRAPHIC_DATA][US_STATE], Storrs, [GEOGRAPHIC_DATA],"
click at [681, 298] on icon "button" at bounding box center [677, 301] width 12 height 11
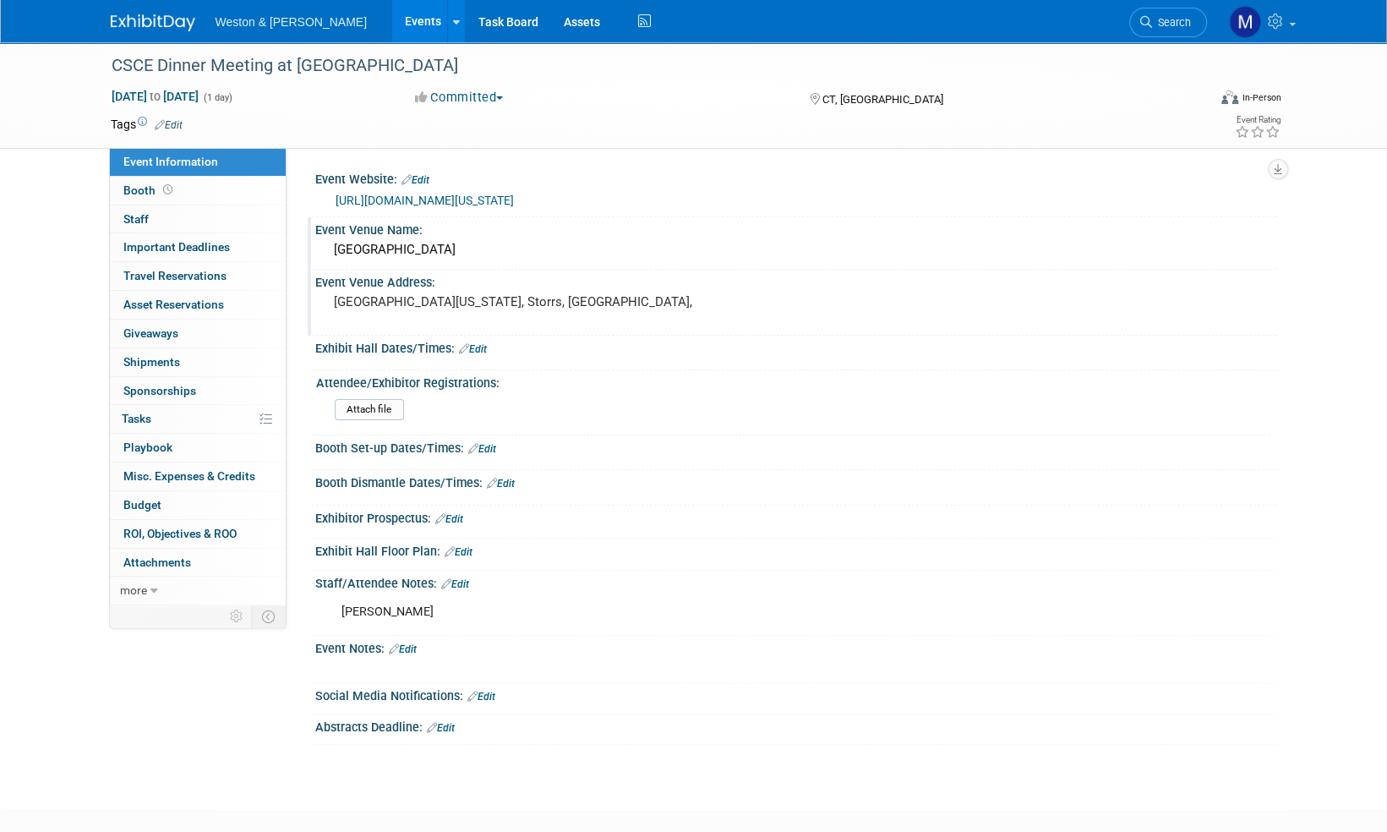
click at [414, 643] on link "Edit" at bounding box center [403, 649] width 28 height 12
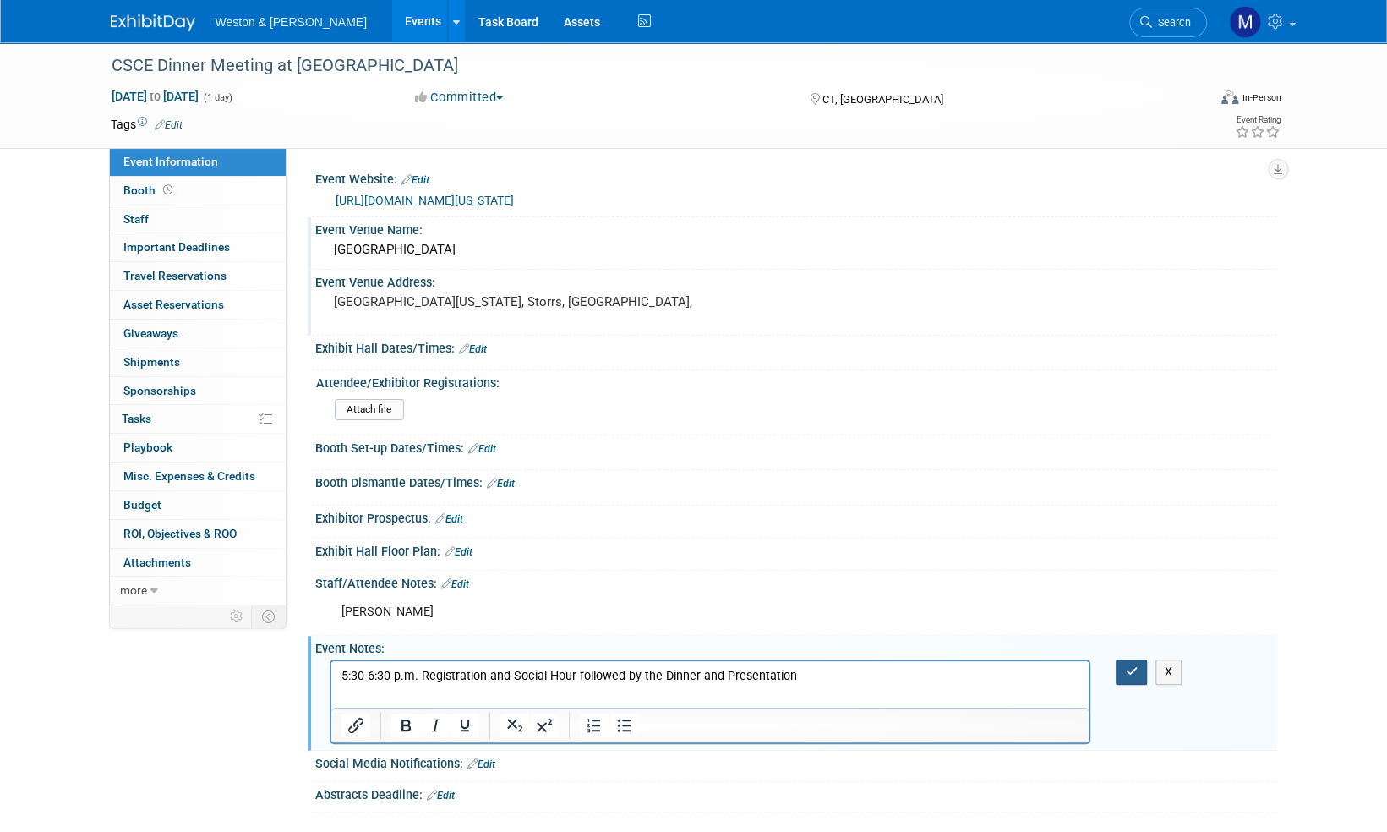
click at [1126, 675] on button "button" at bounding box center [1131, 671] width 31 height 25
